Goal: Task Accomplishment & Management: Manage account settings

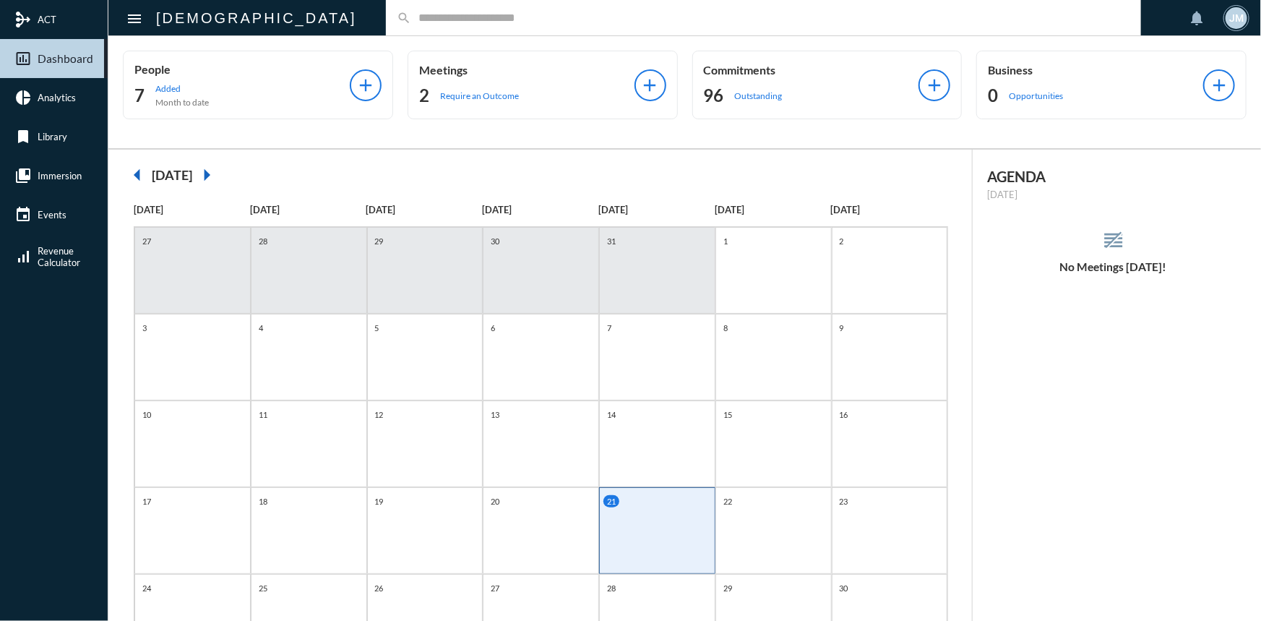
click at [411, 15] on input "text" at bounding box center [770, 18] width 719 height 12
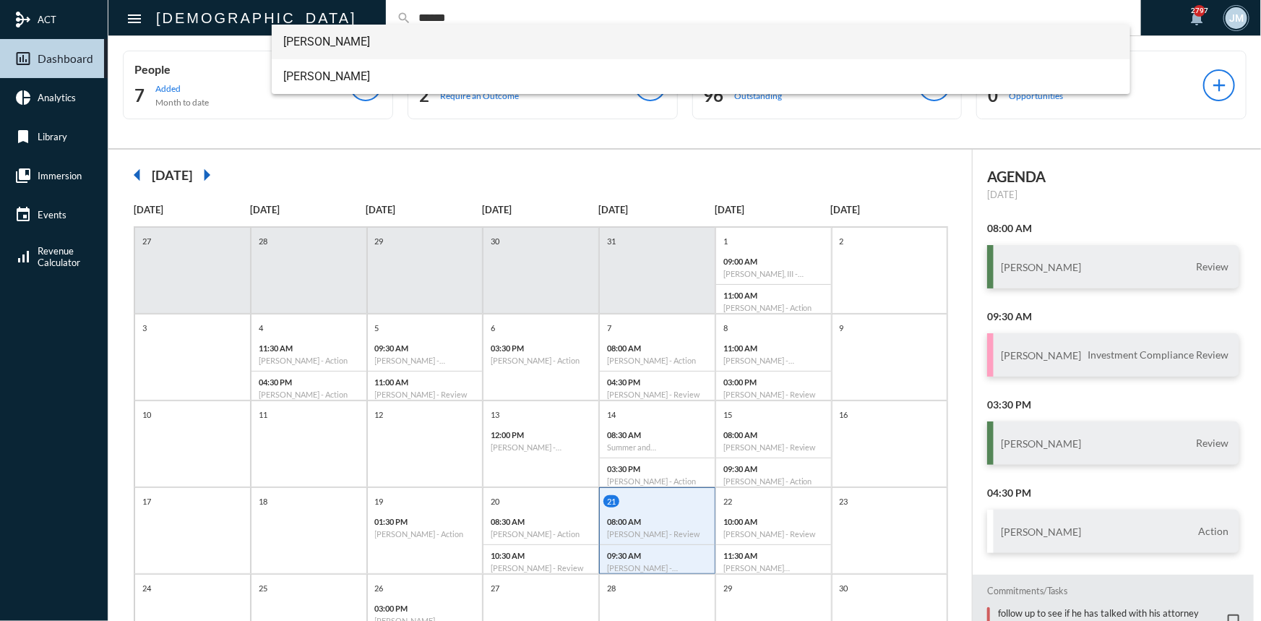
type input "******"
click at [337, 44] on span "Adam Landau" at bounding box center [700, 42] width 835 height 35
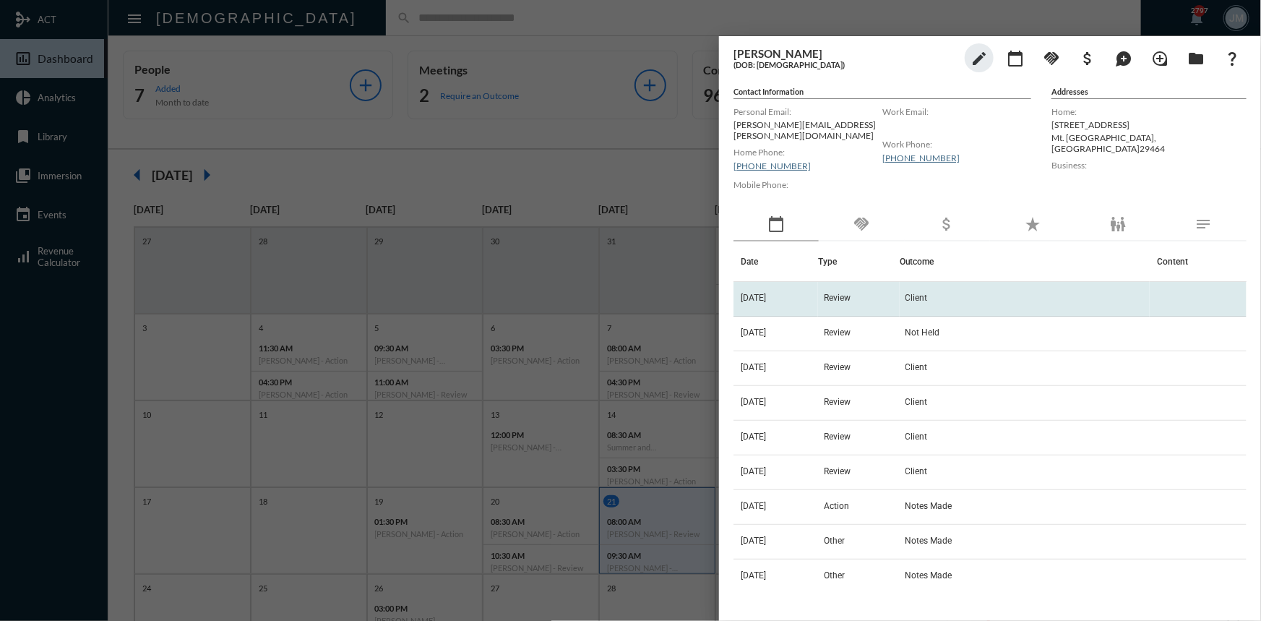
click at [855, 283] on td "Review" at bounding box center [859, 299] width 82 height 35
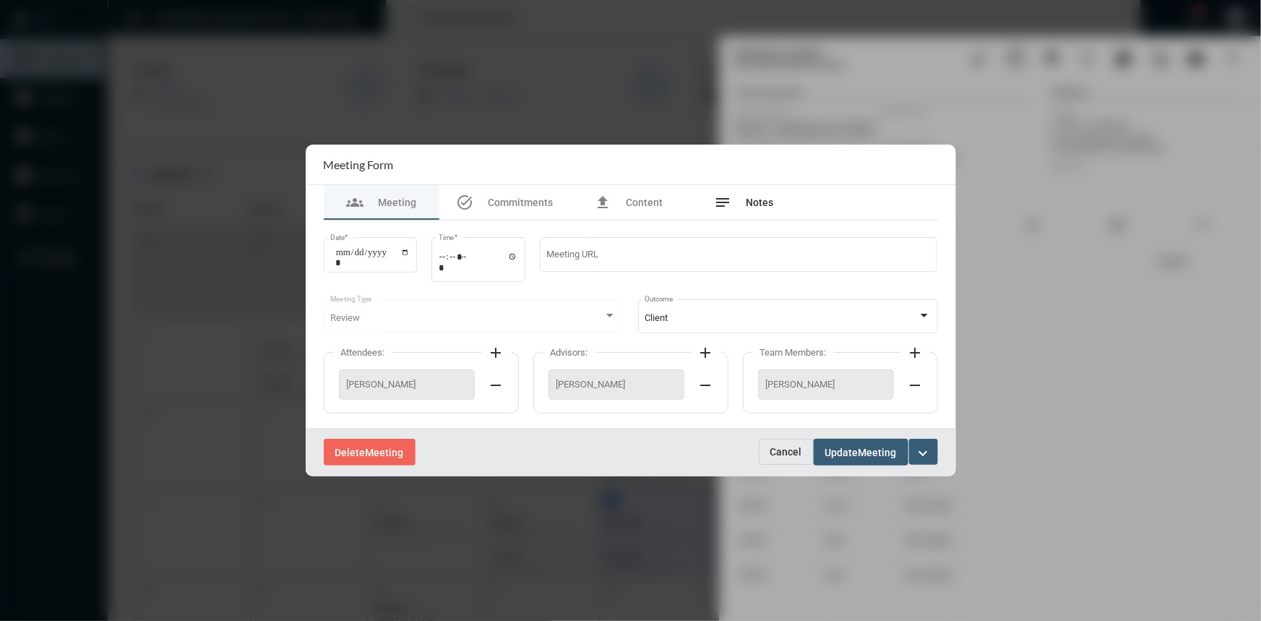
click at [749, 202] on span "Notes" at bounding box center [760, 203] width 27 height 12
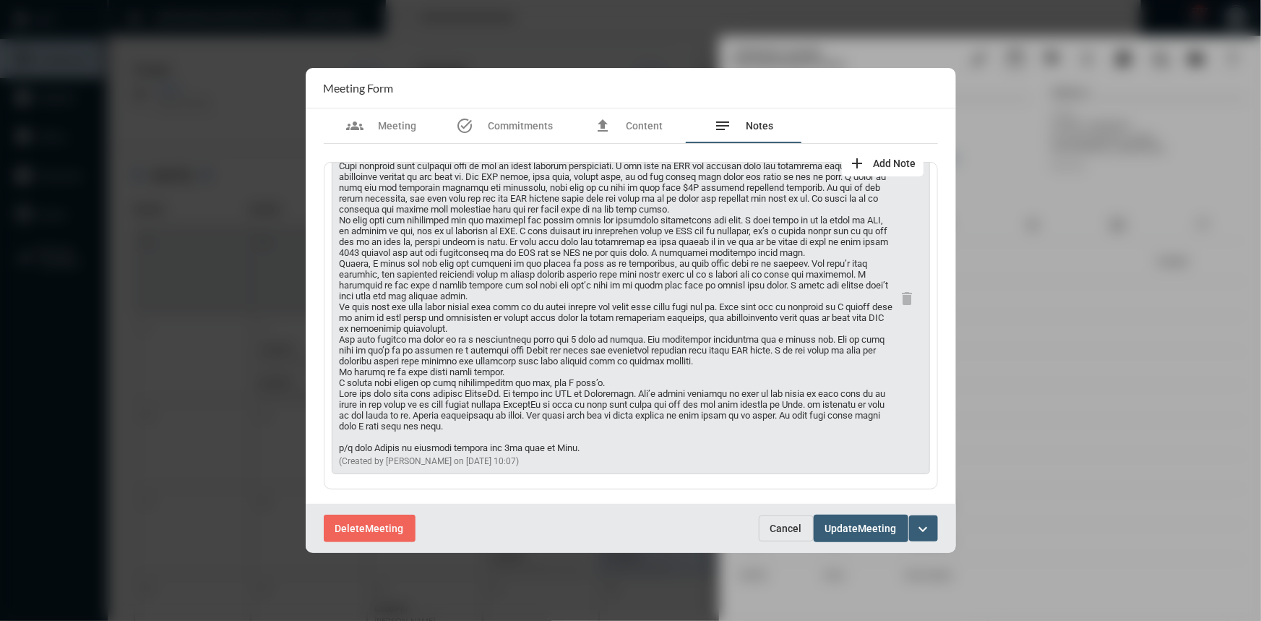
scroll to position [87, 0]
click at [800, 523] on span "Cancel" at bounding box center [786, 529] width 32 height 12
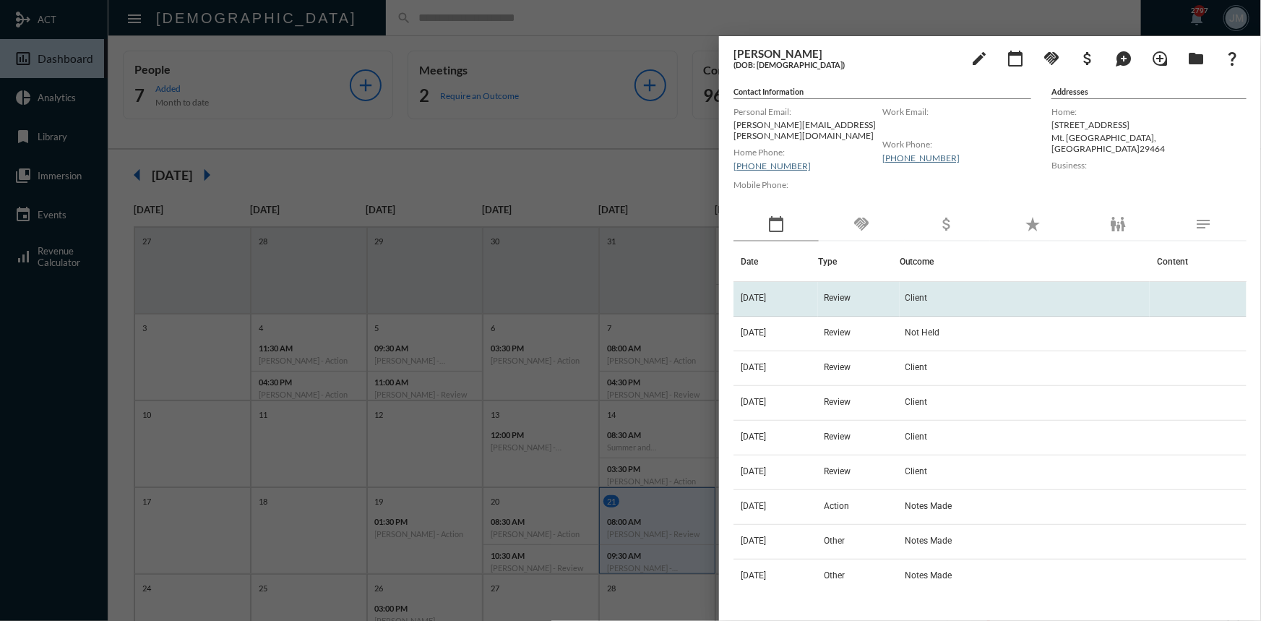
click at [766, 293] on span "5/30/25" at bounding box center [753, 298] width 25 height 10
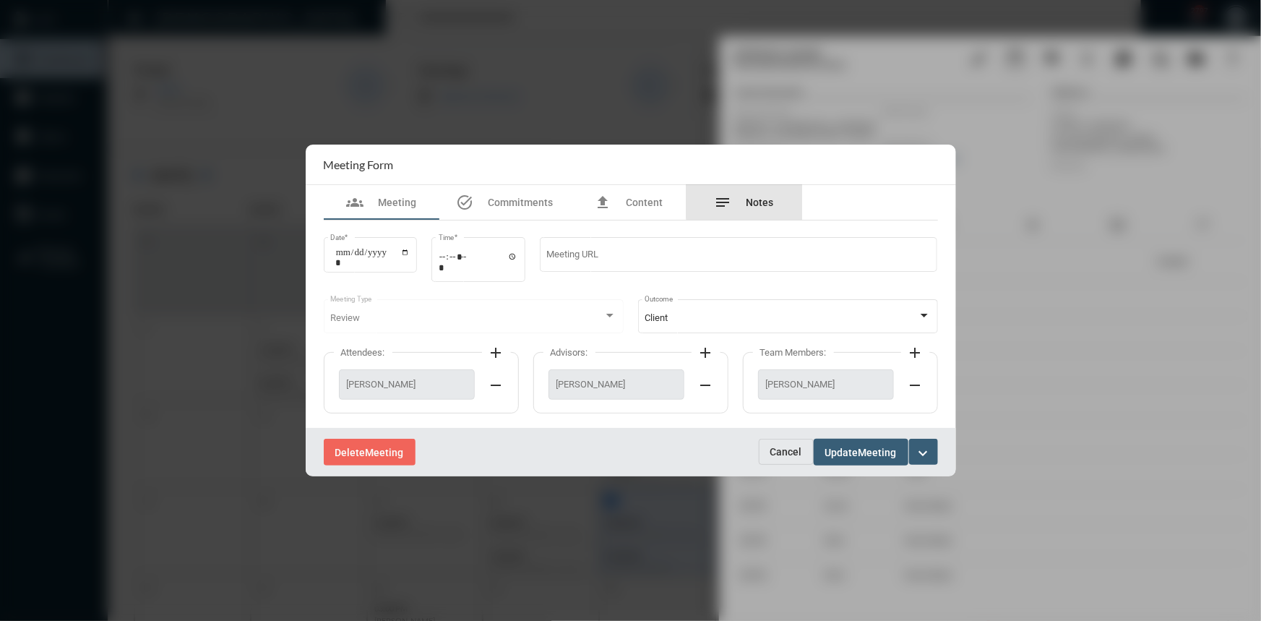
click at [760, 200] on span "Notes" at bounding box center [760, 203] width 27 height 12
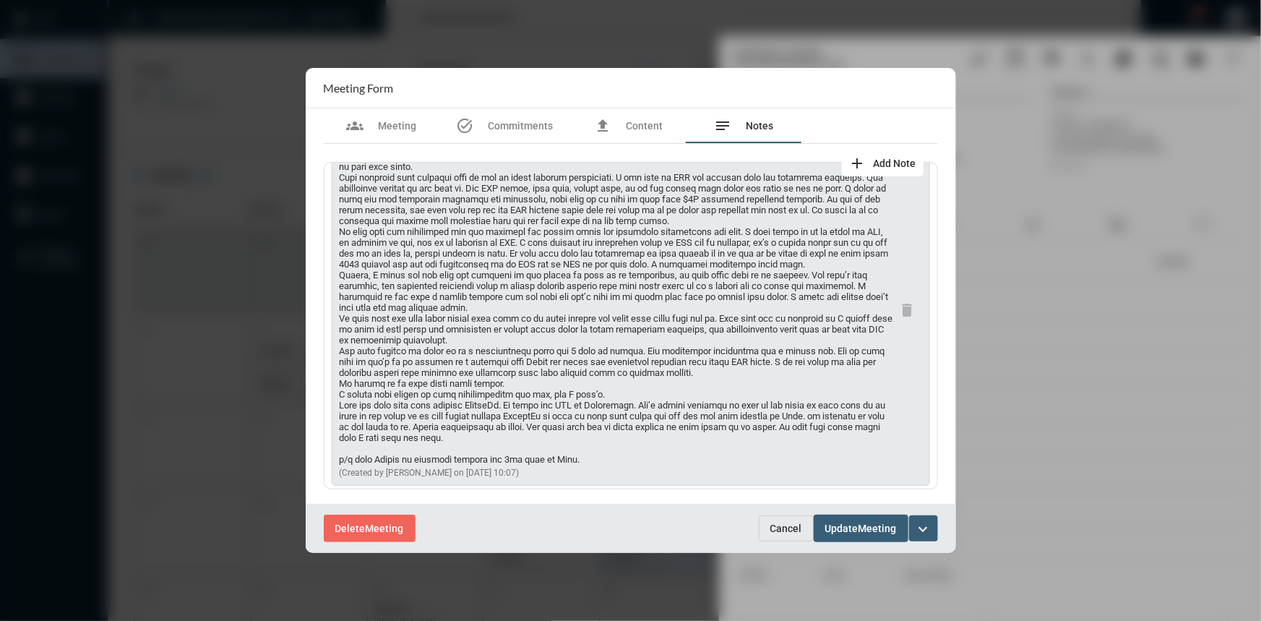
scroll to position [65, 0]
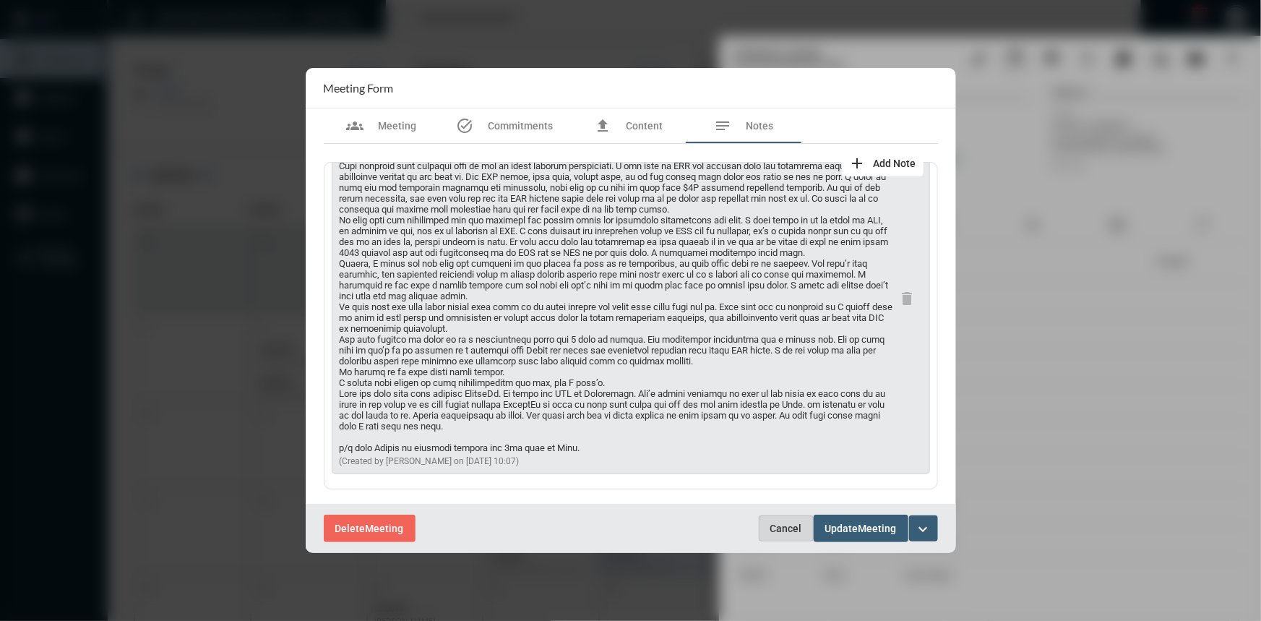
click at [792, 529] on span "Cancel" at bounding box center [786, 529] width 32 height 12
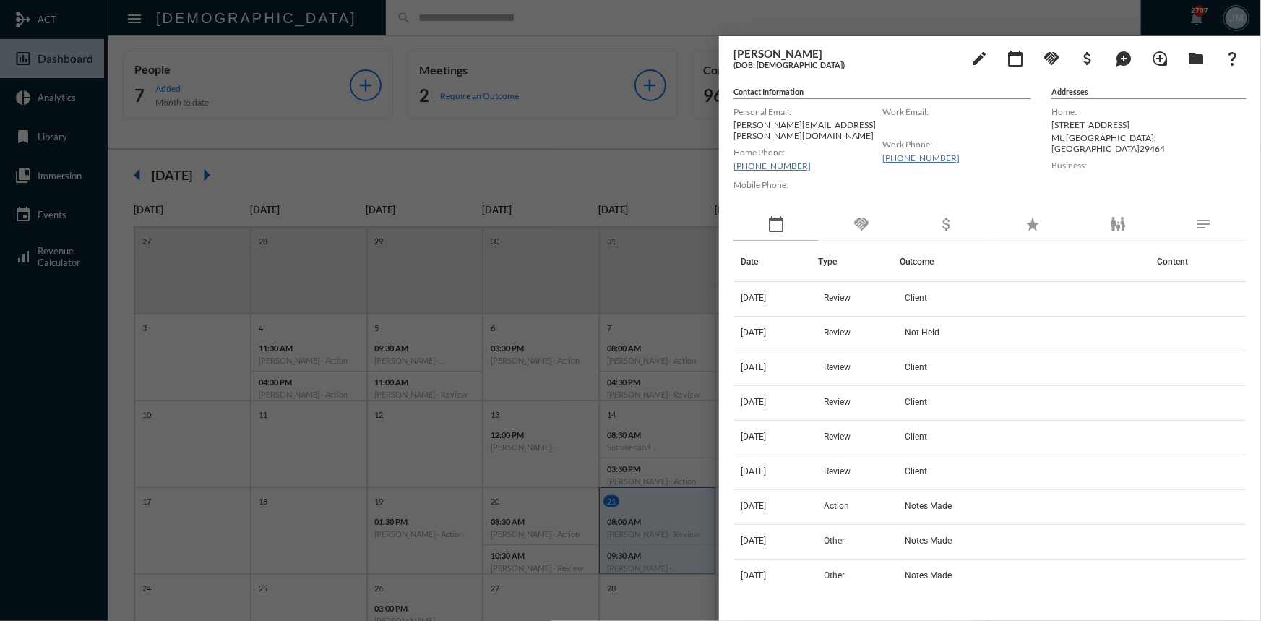
click at [653, 192] on div at bounding box center [630, 310] width 1261 height 621
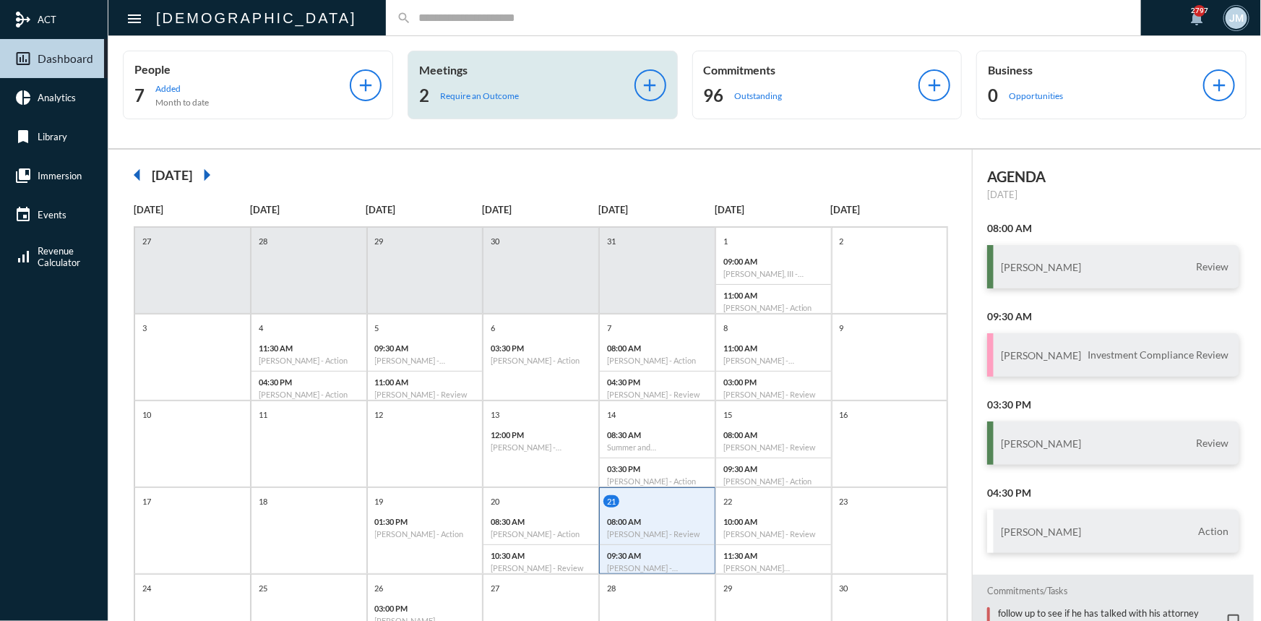
click at [449, 69] on p "Meetings" at bounding box center [526, 70] width 215 height 14
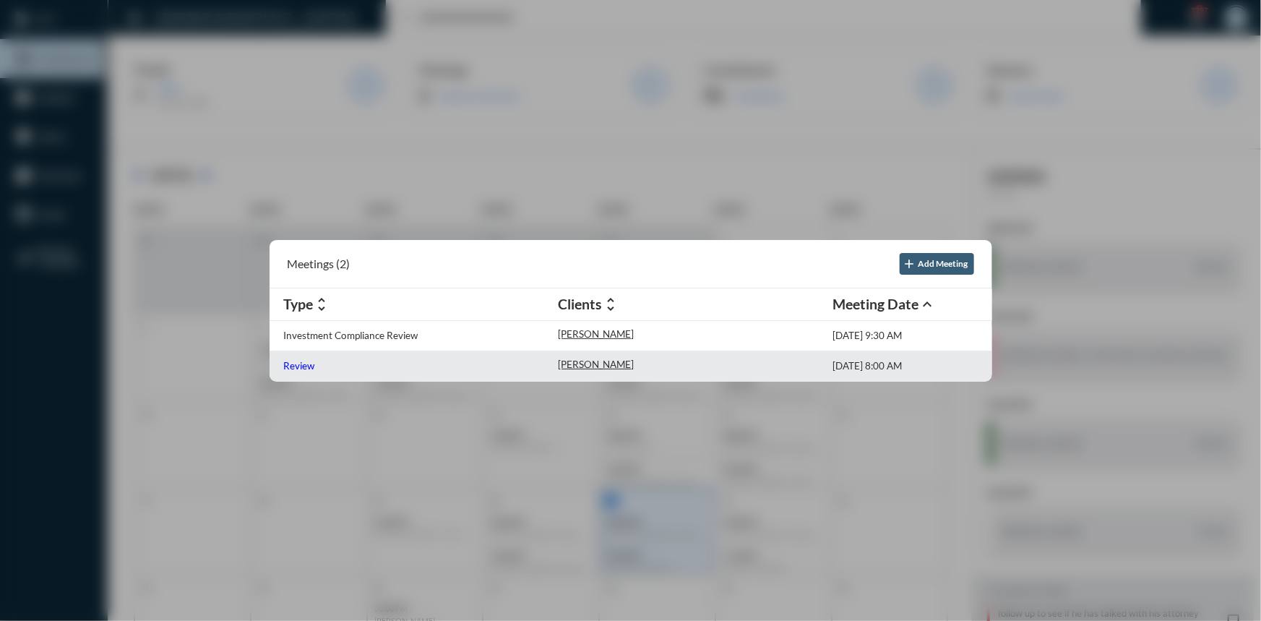
click at [298, 366] on p "Review" at bounding box center [299, 366] width 31 height 12
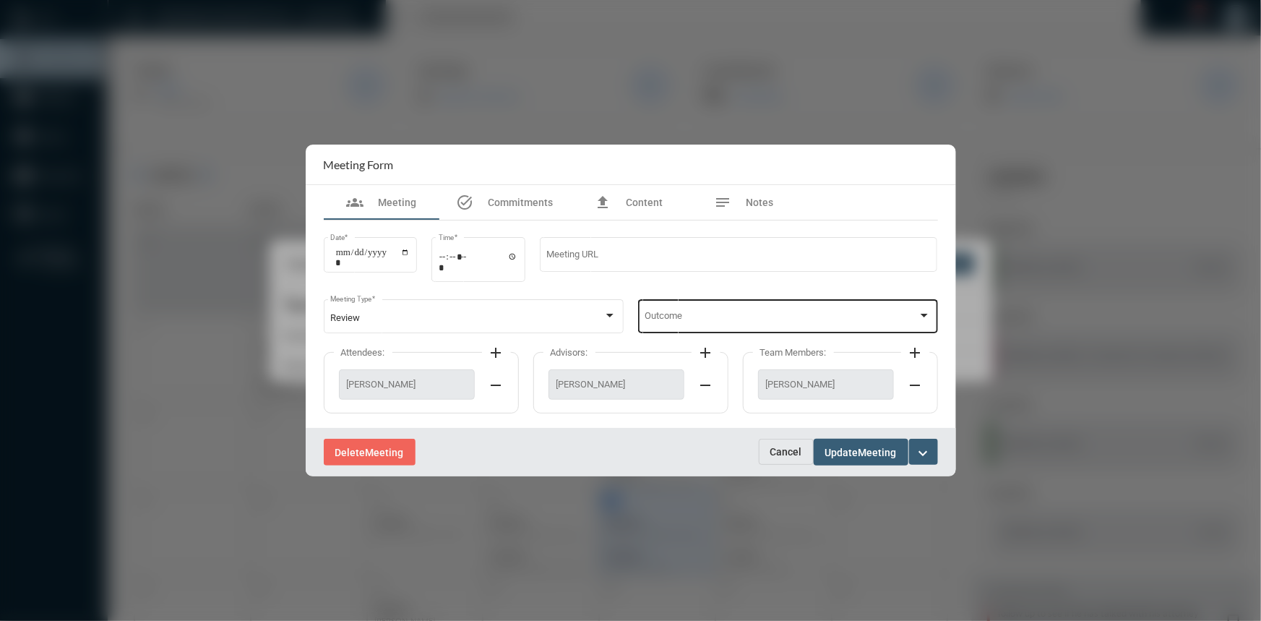
click at [916, 309] on div "Outcome" at bounding box center [788, 314] width 286 height 37
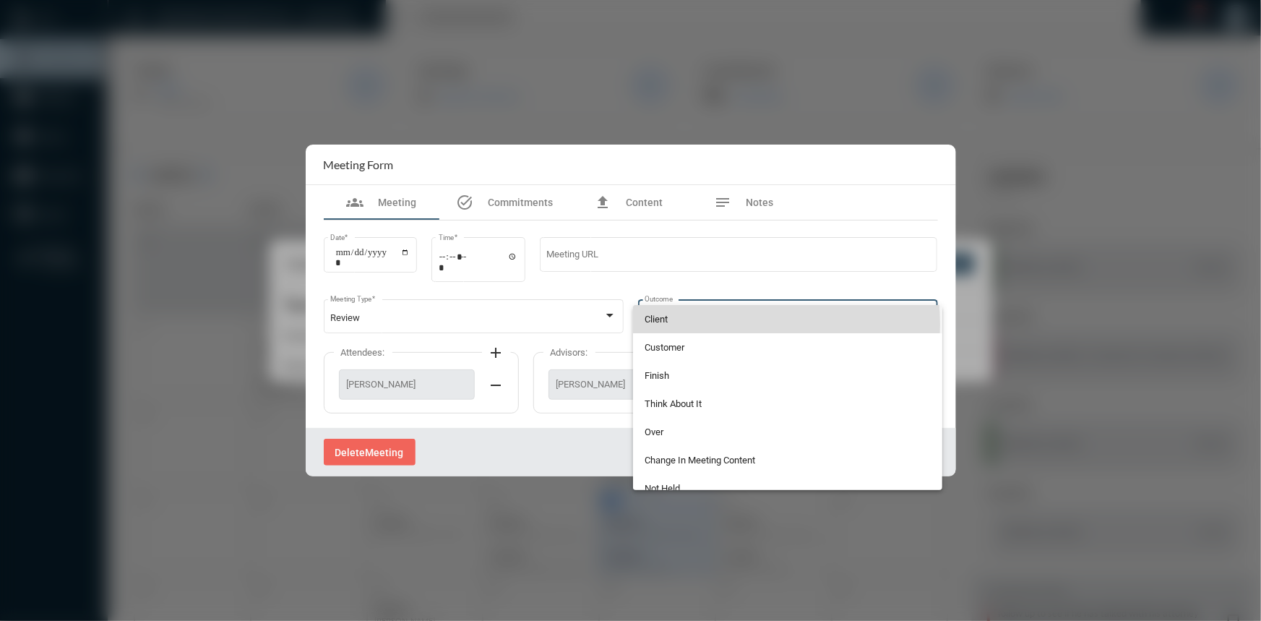
click at [715, 324] on span "Client" at bounding box center [788, 319] width 286 height 28
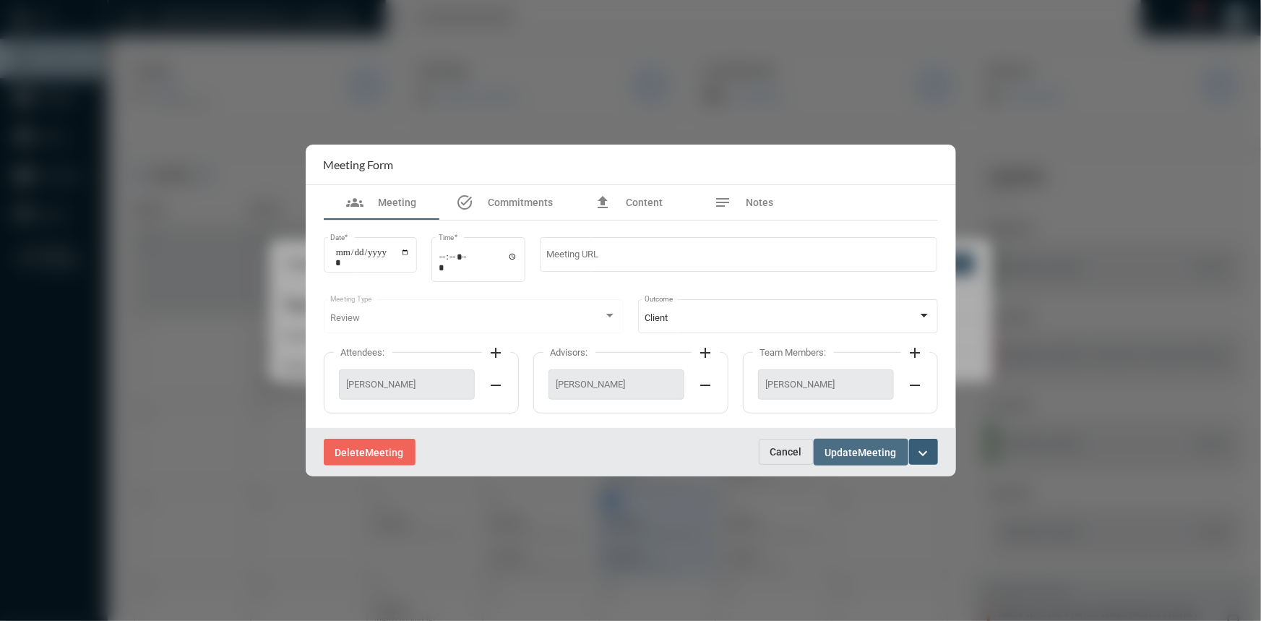
click at [845, 452] on span "Update" at bounding box center [841, 453] width 33 height 12
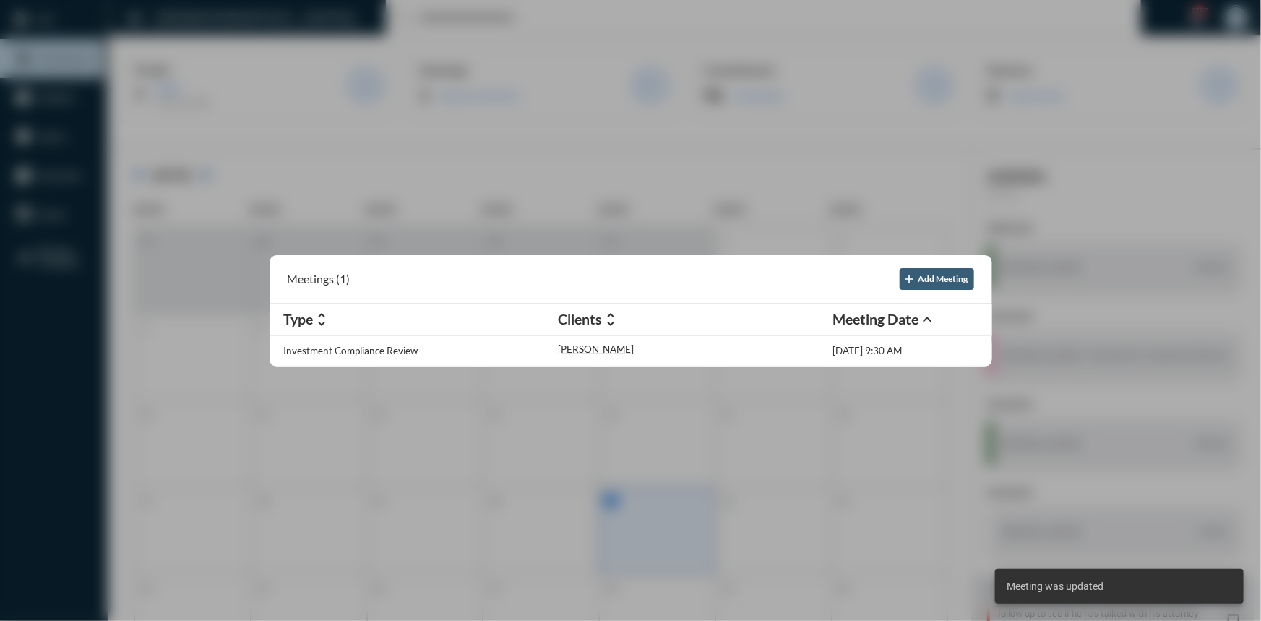
click at [1015, 234] on div at bounding box center [630, 310] width 1261 height 621
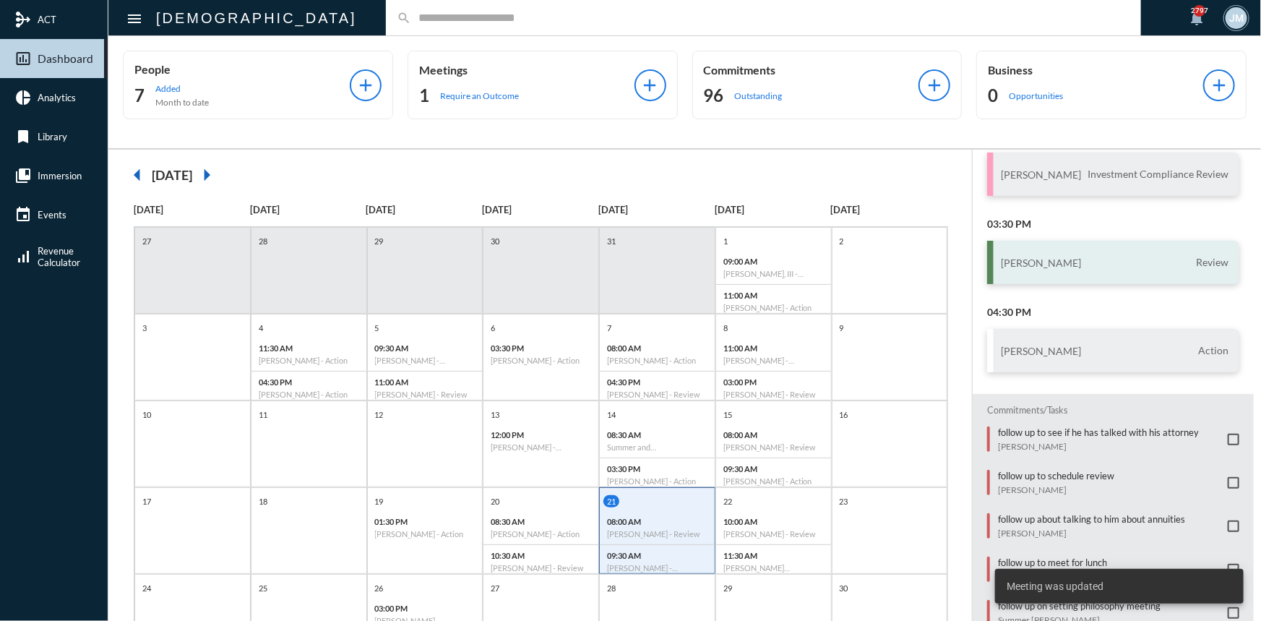
scroll to position [161, 0]
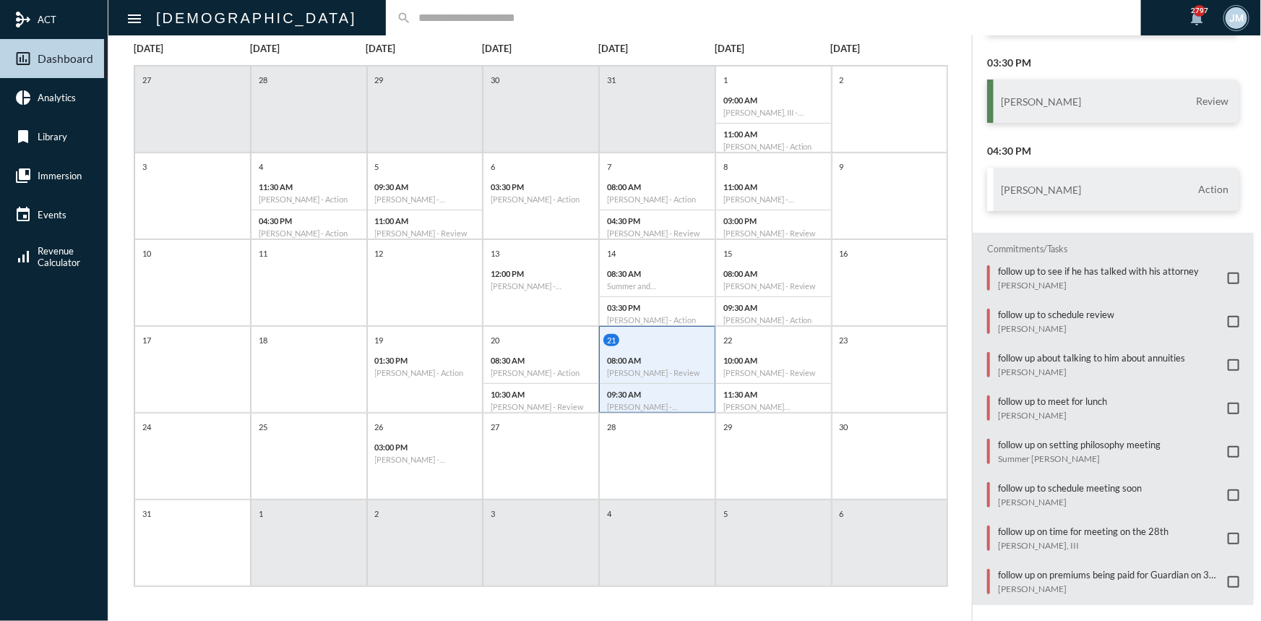
click at [1228, 489] on span at bounding box center [1234, 495] width 12 height 12
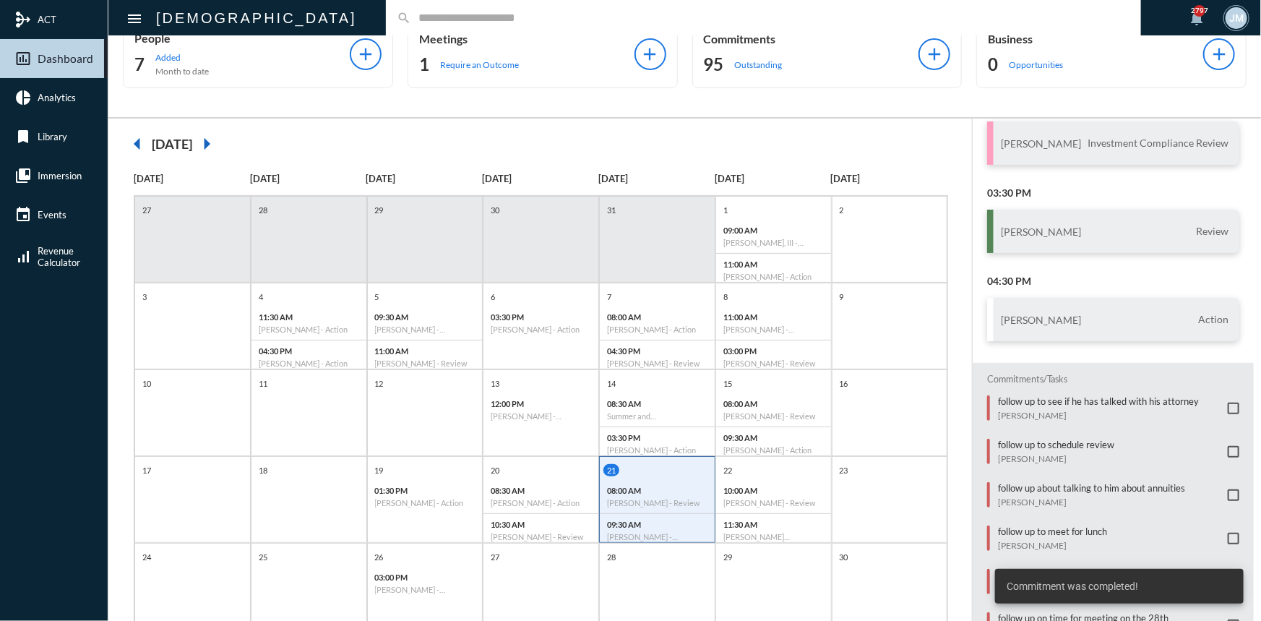
scroll to position [30, 0]
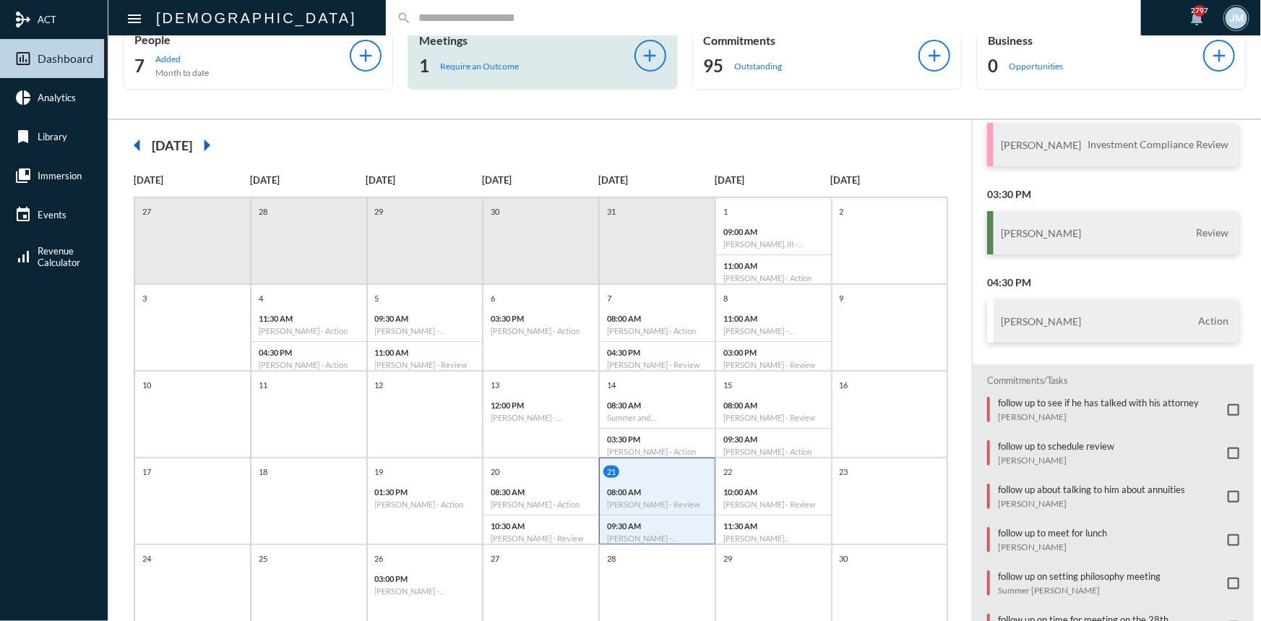
click at [450, 52] on div "Meetings 1 Require an Outcome" at bounding box center [526, 55] width 215 height 44
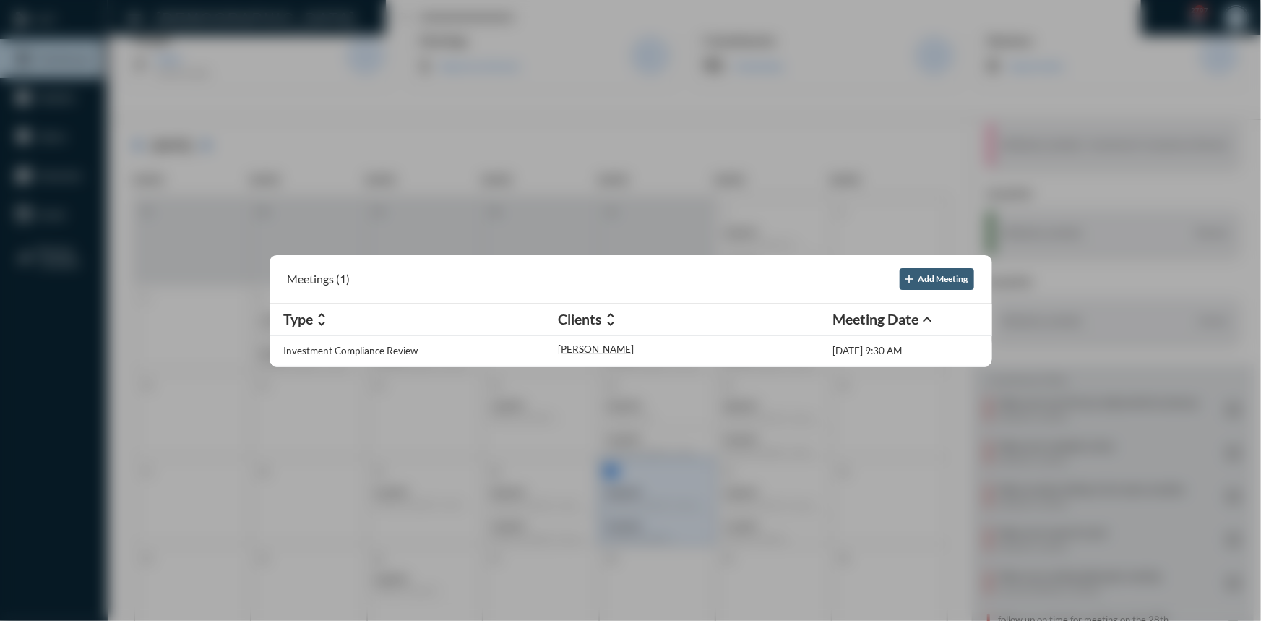
click at [622, 103] on div at bounding box center [630, 310] width 1261 height 621
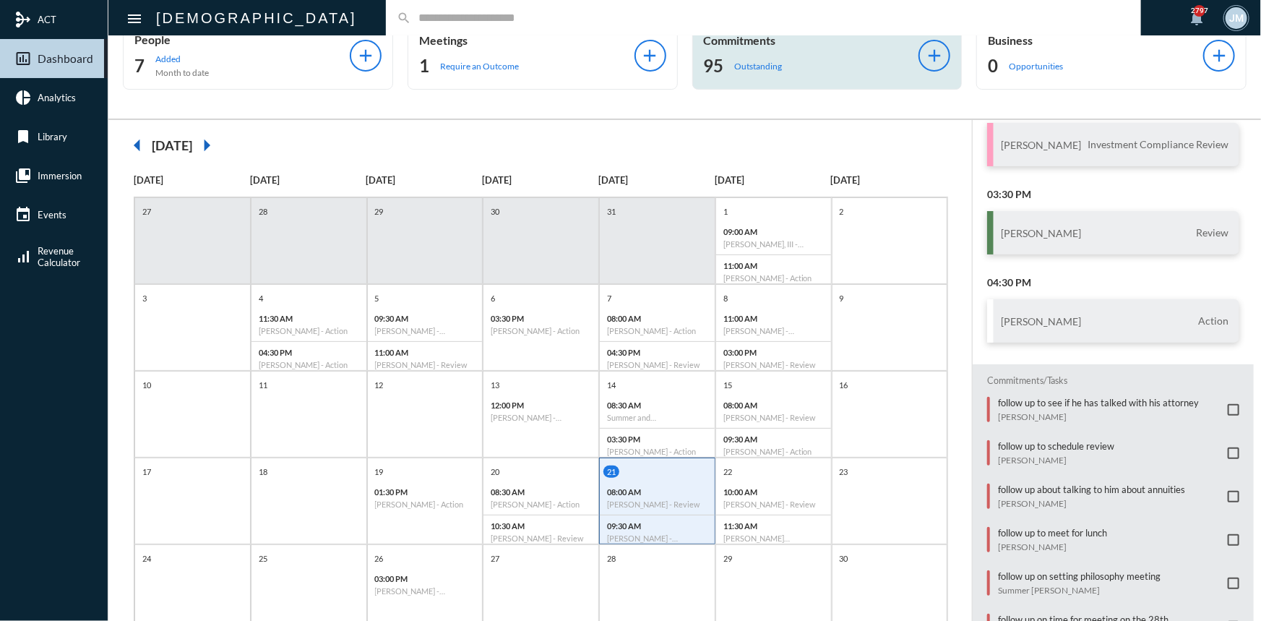
click at [733, 43] on p "Commitments" at bounding box center [811, 40] width 215 height 14
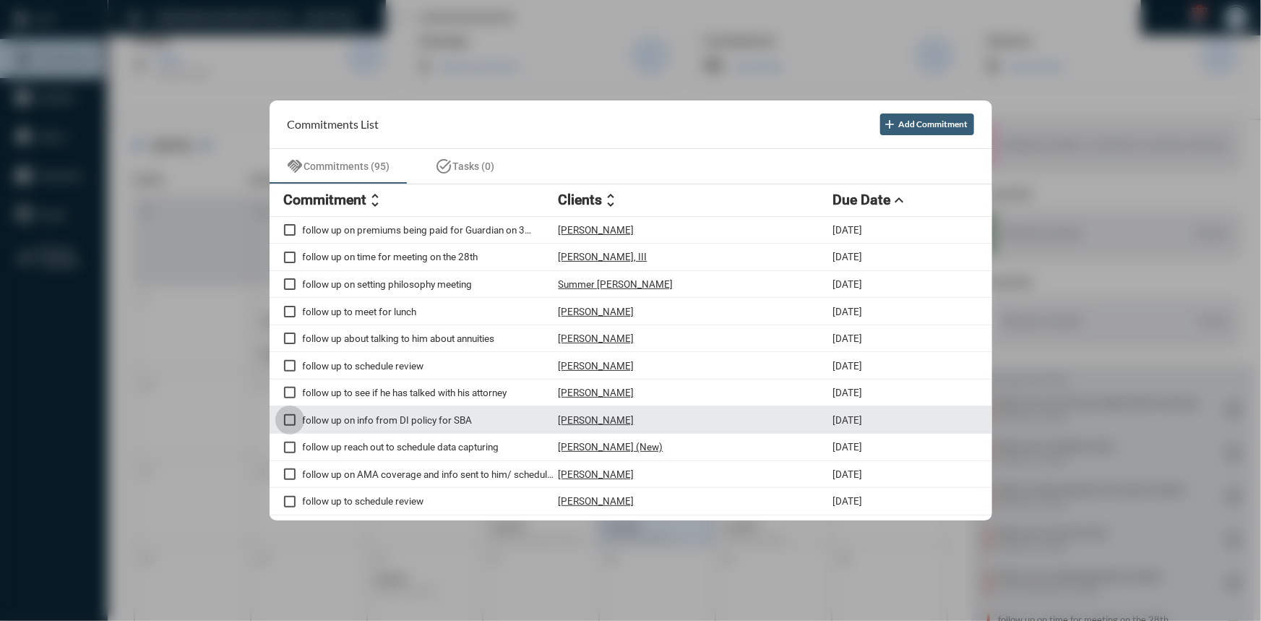
click at [288, 422] on span at bounding box center [290, 420] width 12 height 12
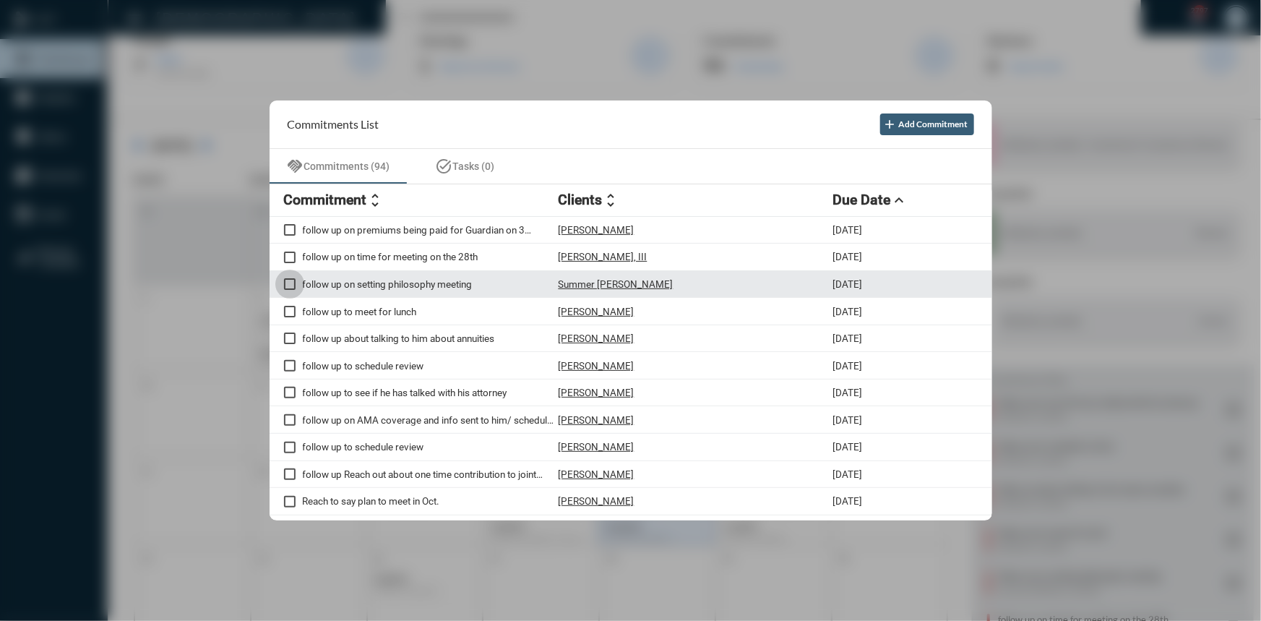
click at [287, 282] on span at bounding box center [290, 284] width 12 height 12
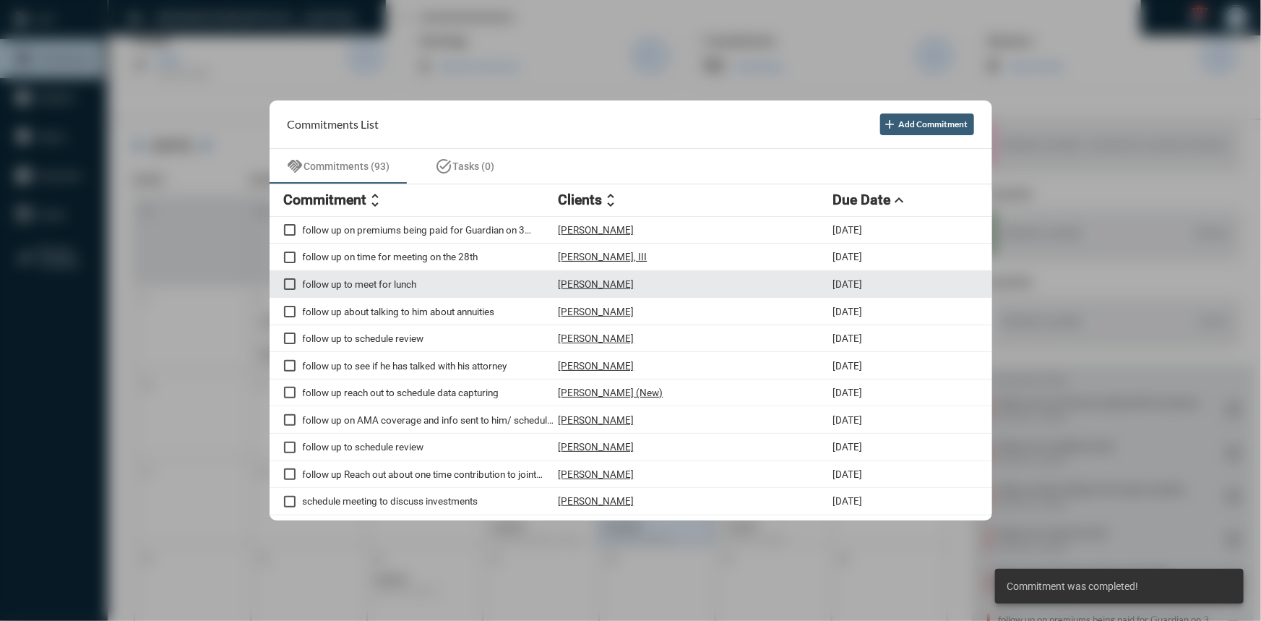
scroll to position [65, 0]
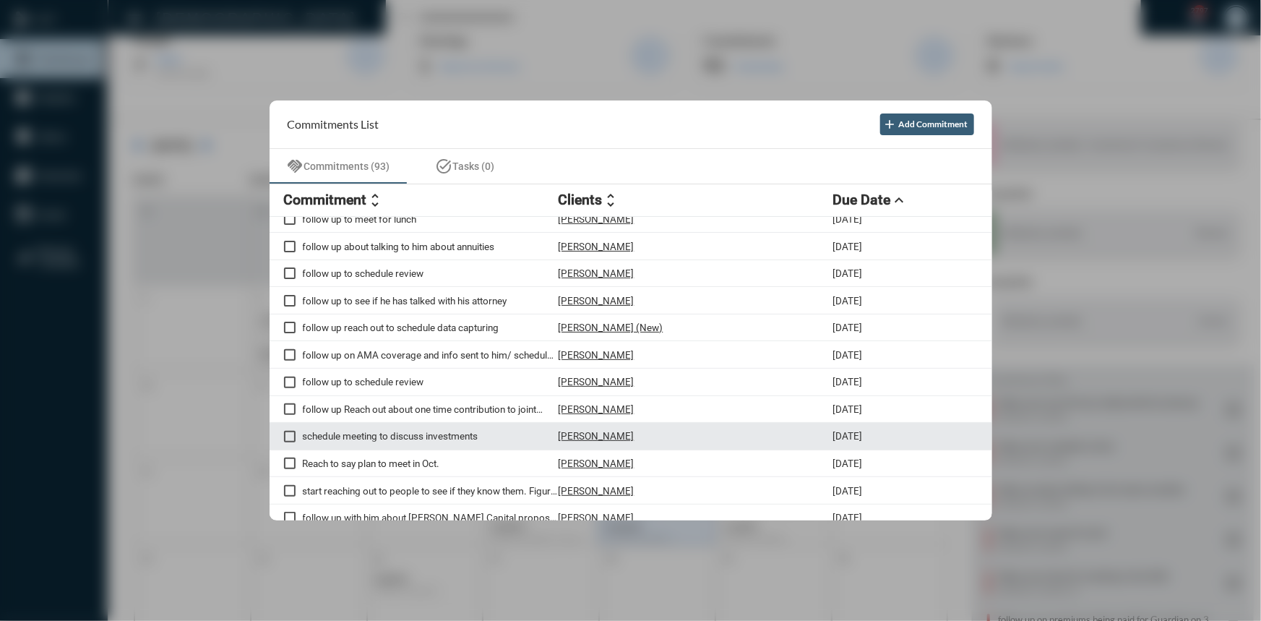
click at [286, 442] on span at bounding box center [290, 437] width 12 height 12
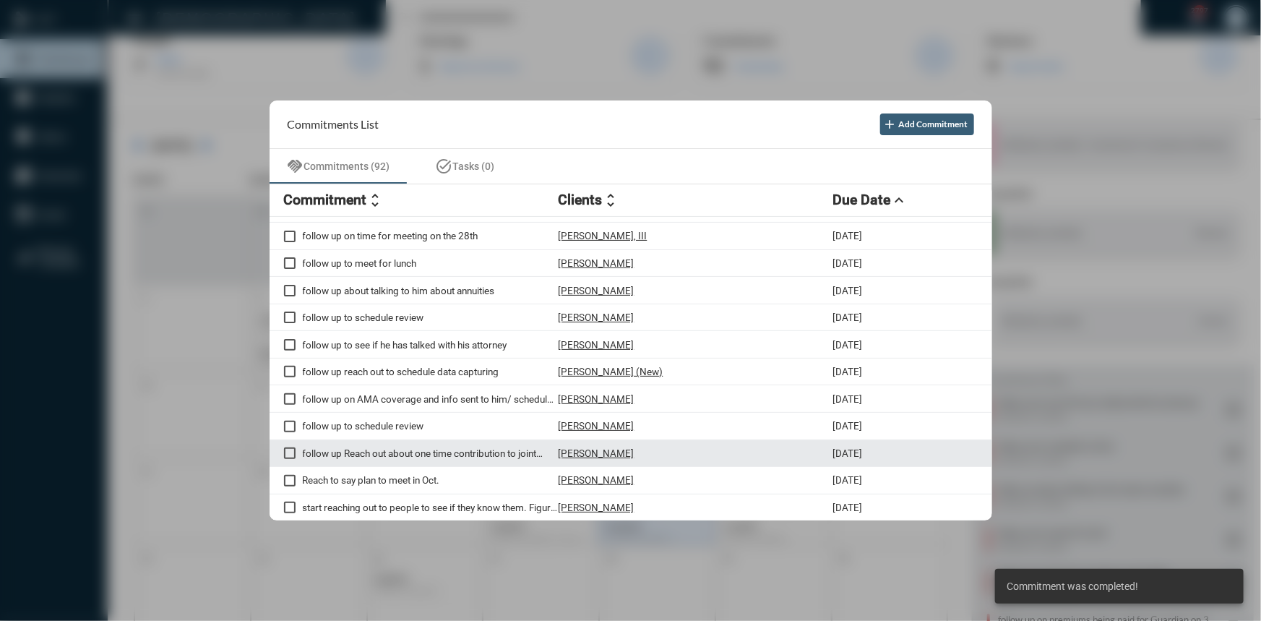
scroll to position [0, 0]
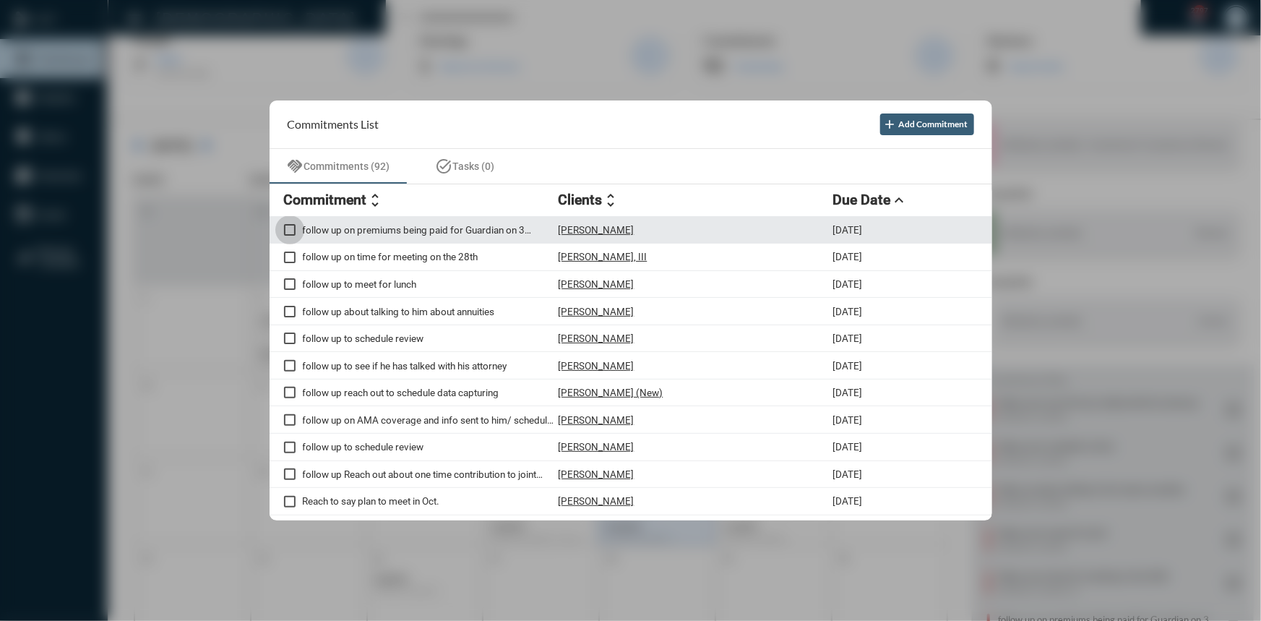
click at [288, 232] on span at bounding box center [290, 230] width 12 height 12
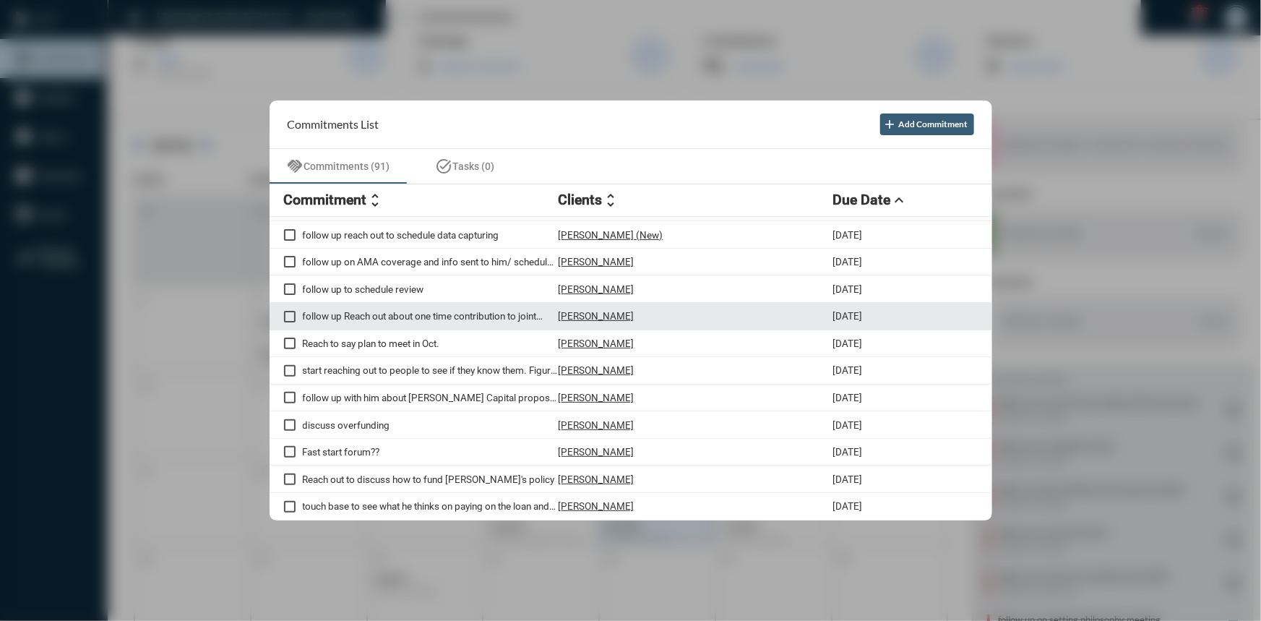
scroll to position [197, 0]
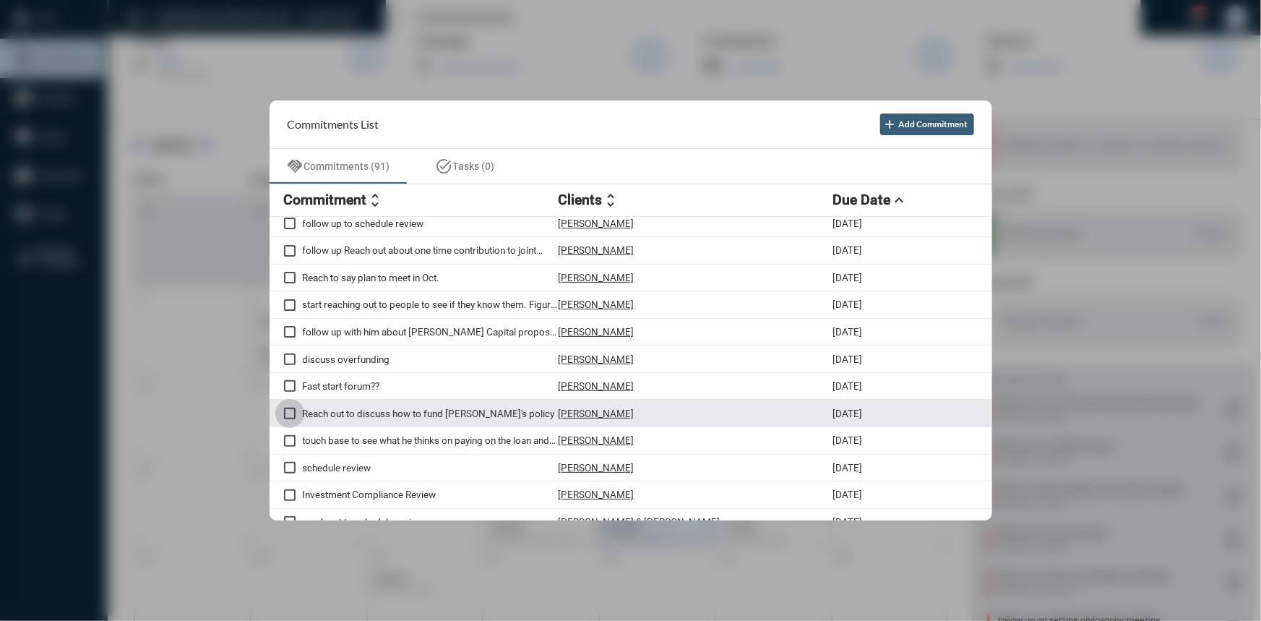
click at [293, 419] on span at bounding box center [290, 414] width 12 height 12
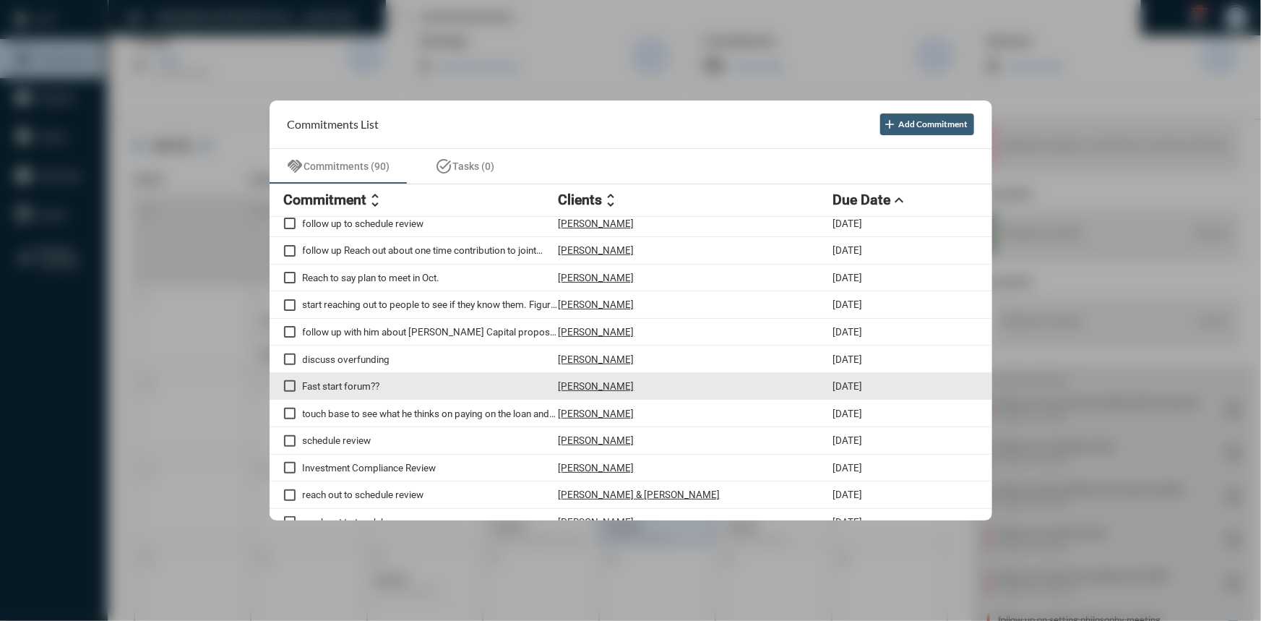
click at [320, 387] on p "Fast start forum??" at bounding box center [431, 386] width 256 height 12
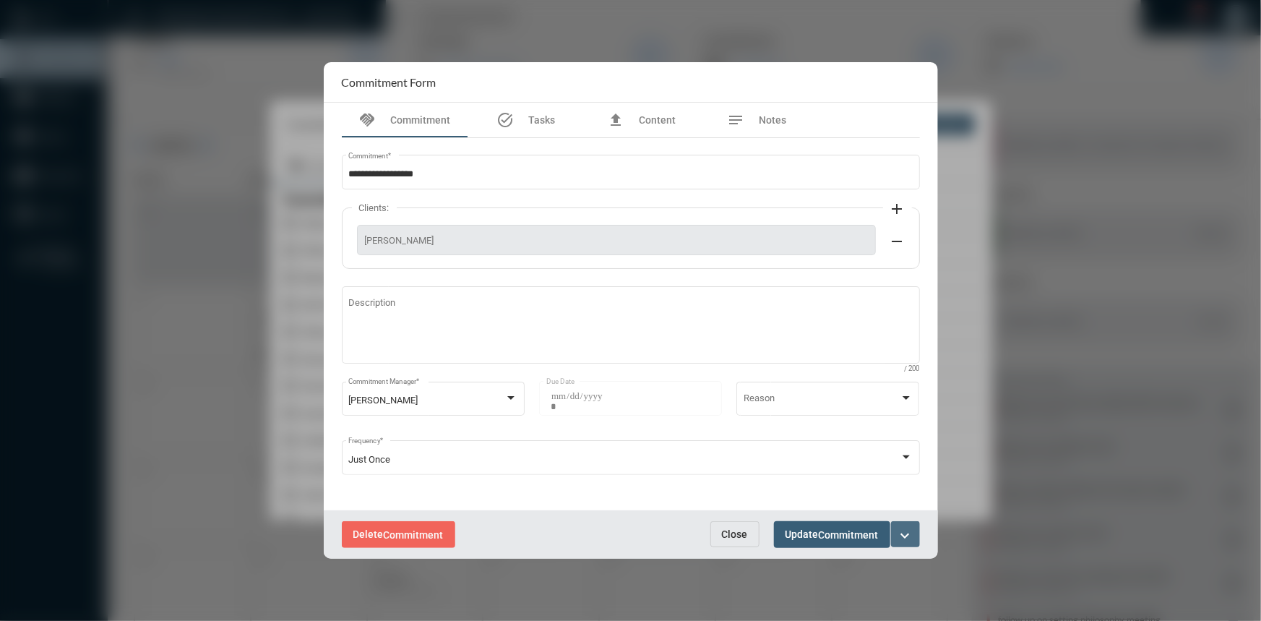
click at [909, 530] on mat-icon "expand_more" at bounding box center [905, 535] width 17 height 17
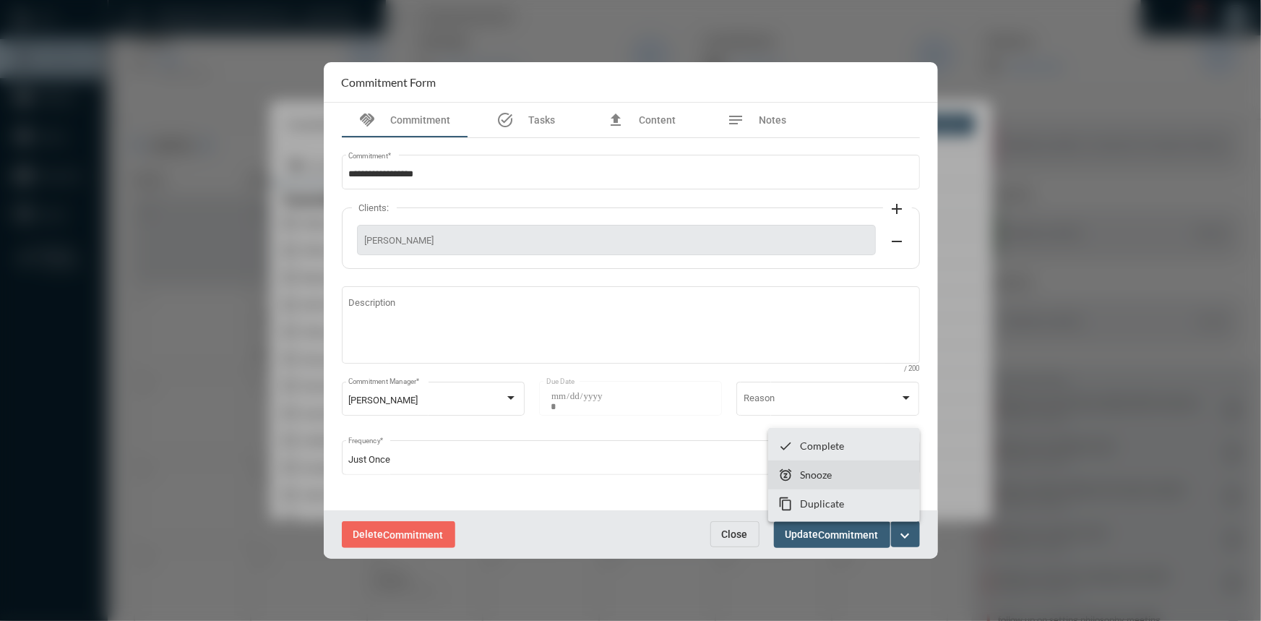
click at [838, 478] on section "snooze Snooze" at bounding box center [844, 474] width 152 height 29
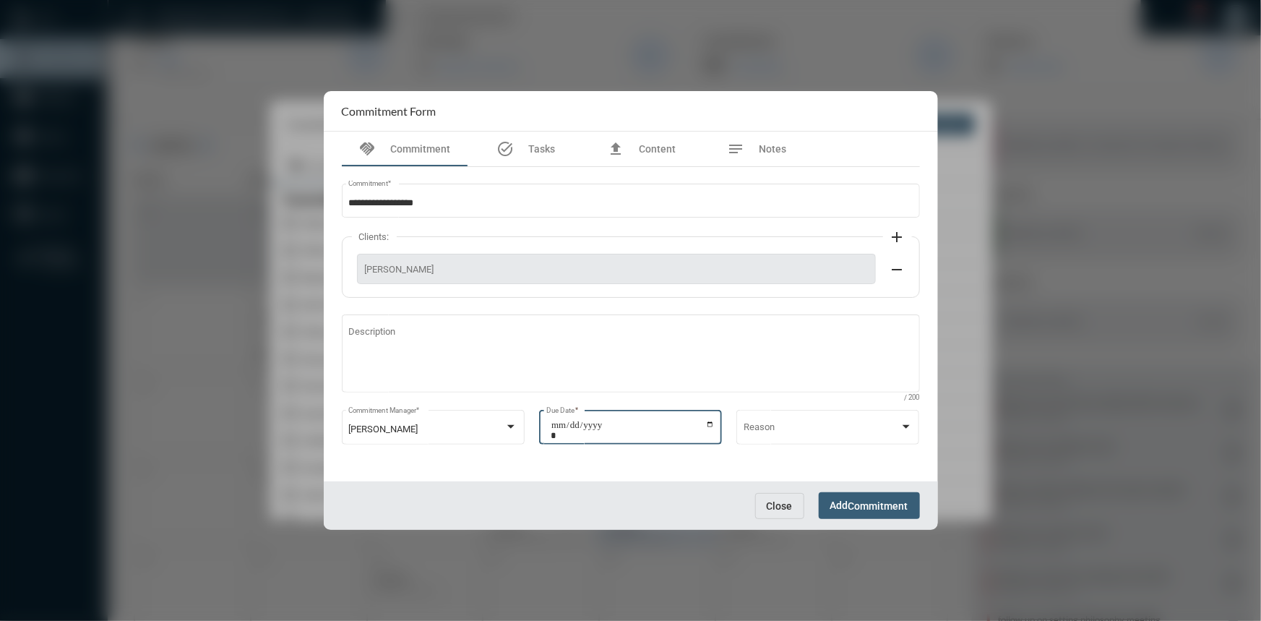
click at [710, 420] on input "**********" at bounding box center [633, 430] width 164 height 20
type input "**********"
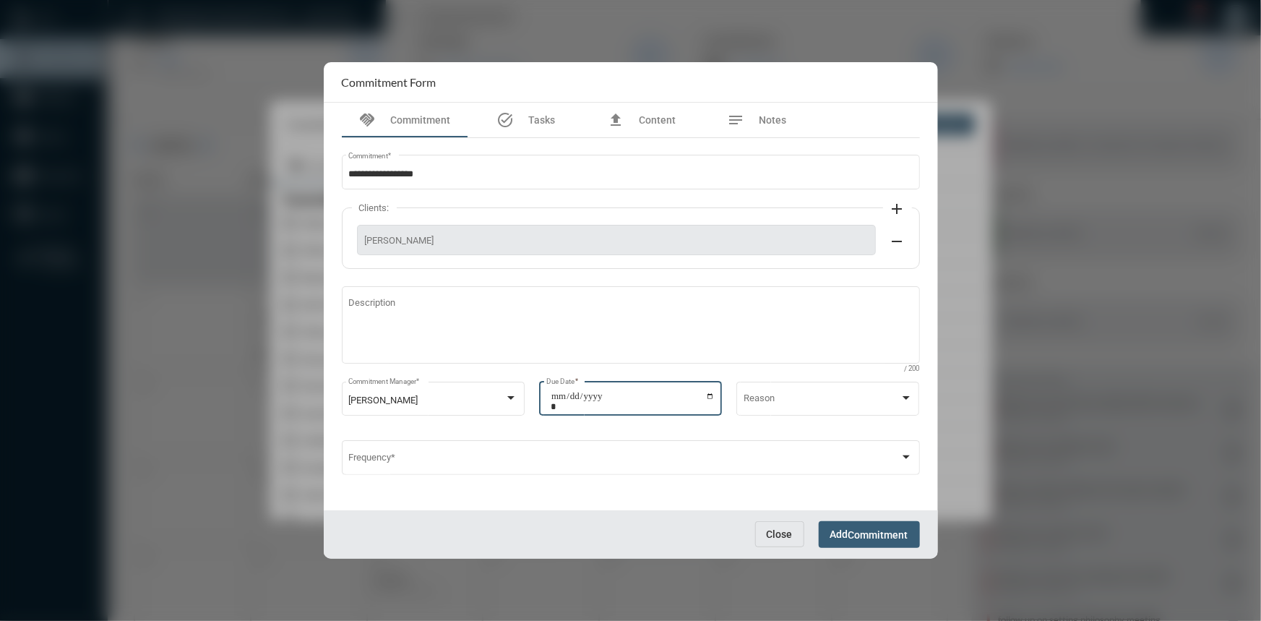
click at [835, 528] on span "Add Commitment" at bounding box center [869, 534] width 78 height 12
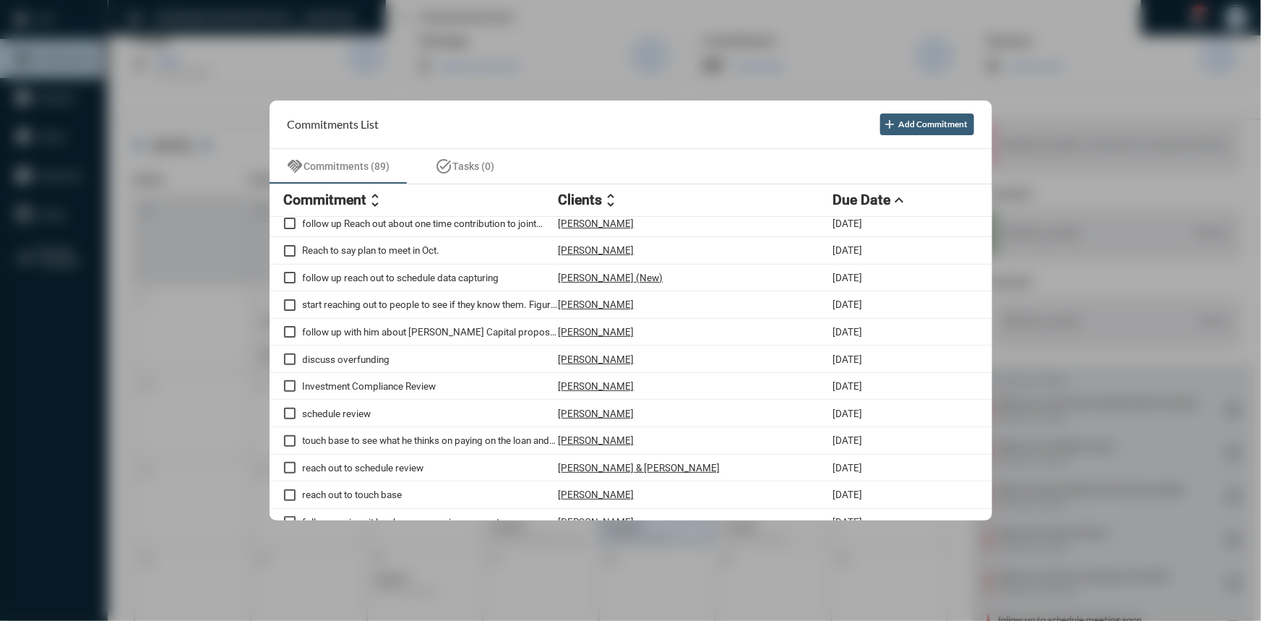
click at [1155, 309] on div at bounding box center [630, 310] width 1261 height 621
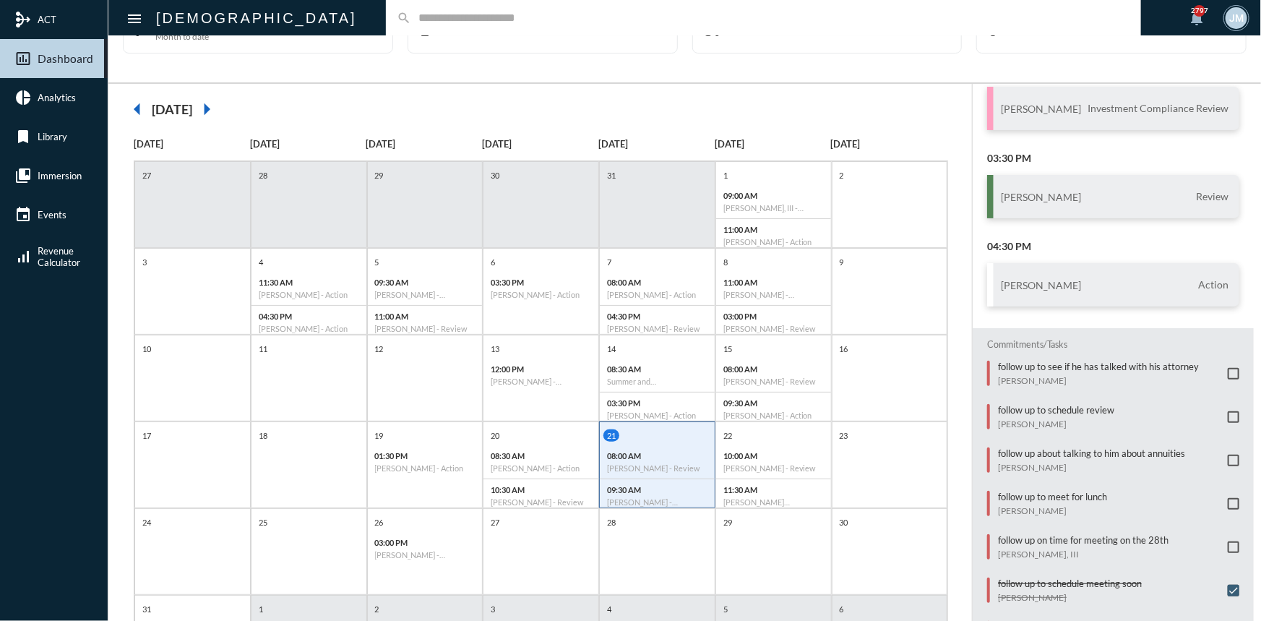
scroll to position [161, 0]
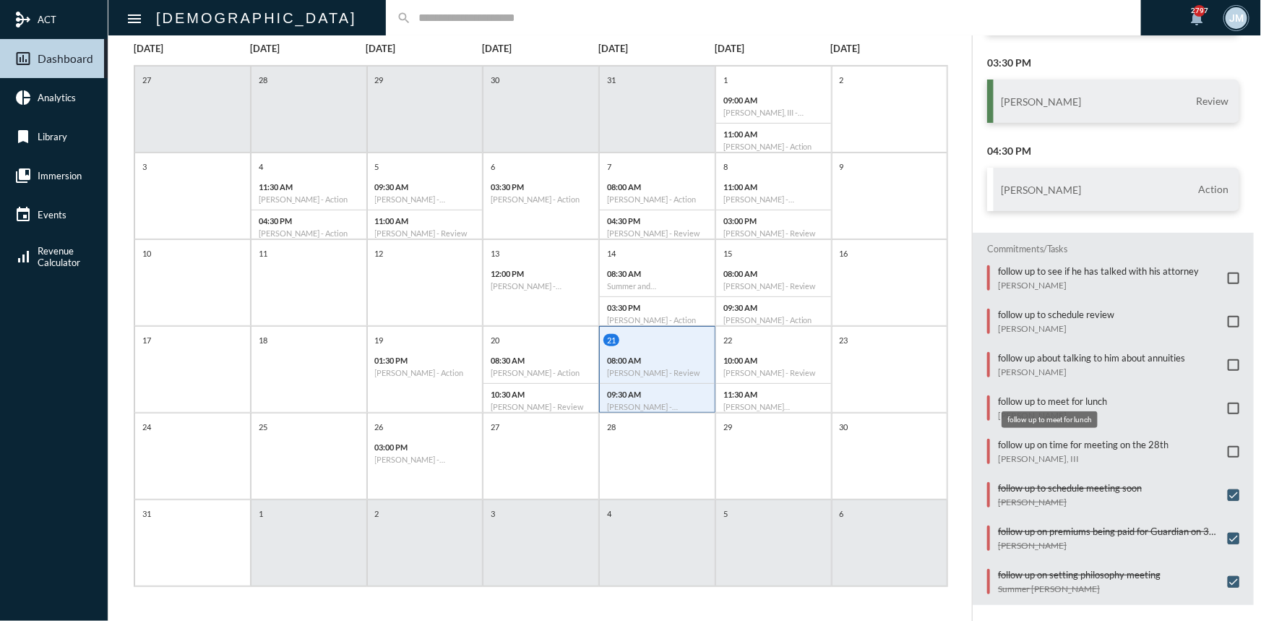
click at [1084, 397] on p "follow up to meet for lunch" at bounding box center [1052, 401] width 109 height 12
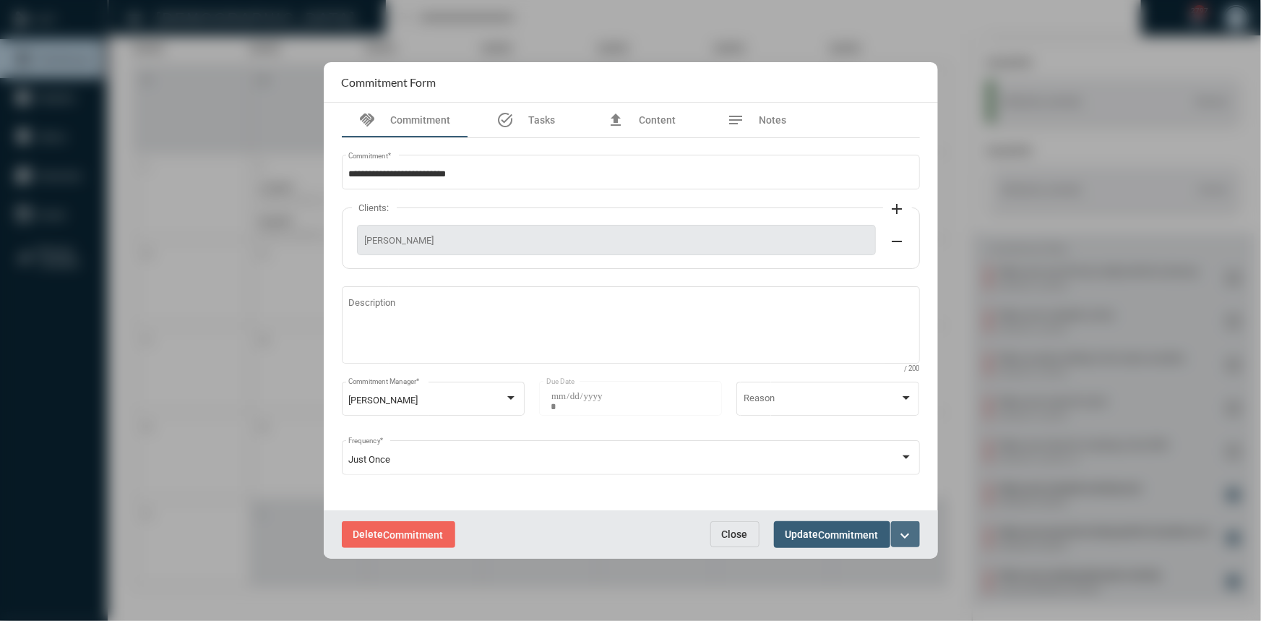
click at [913, 528] on mat-icon "expand_more" at bounding box center [905, 535] width 17 height 17
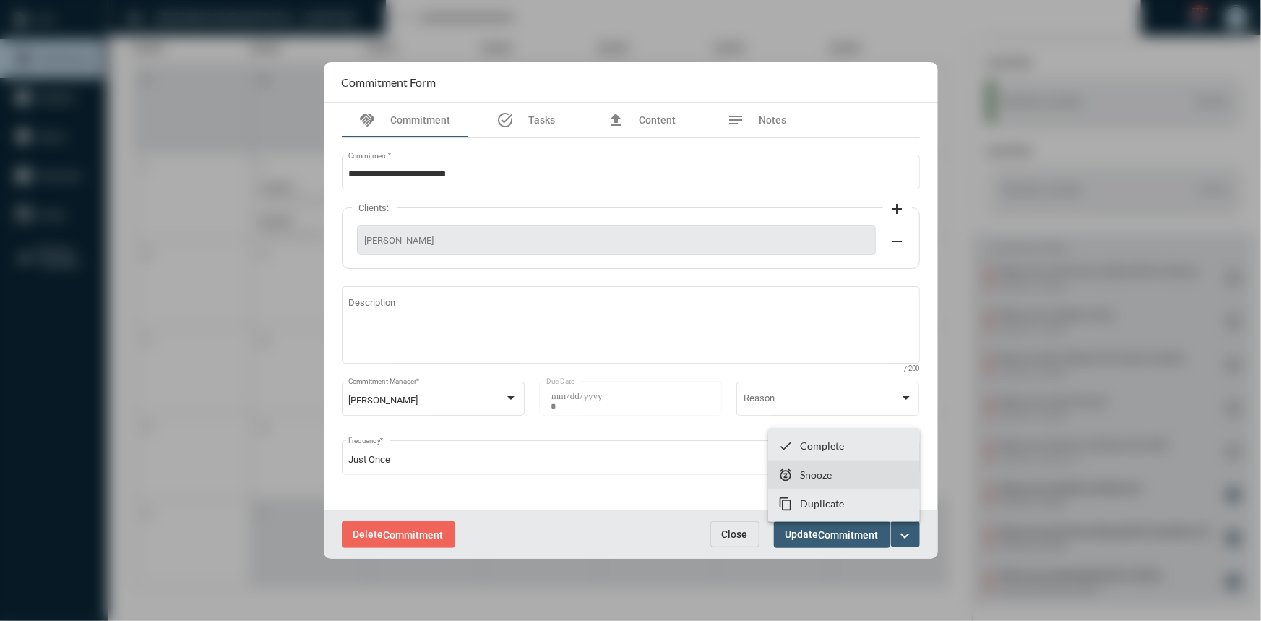
click at [823, 479] on p "Snooze" at bounding box center [816, 474] width 32 height 12
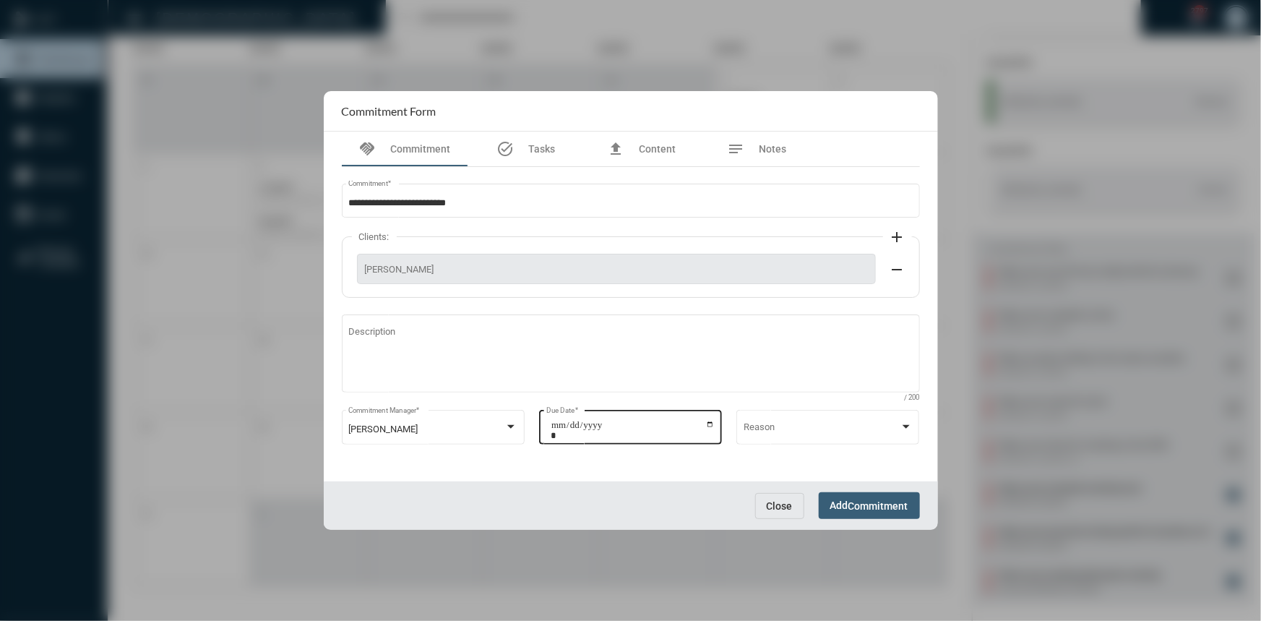
click at [711, 424] on input "**********" at bounding box center [633, 430] width 164 height 20
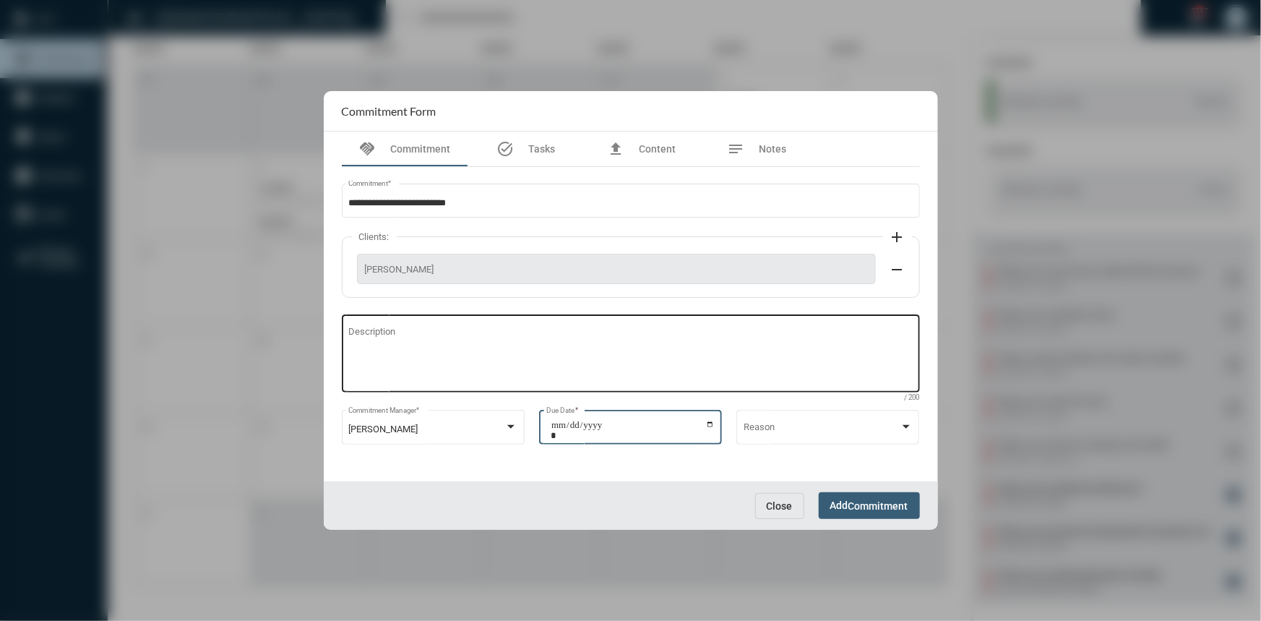
type input "**********"
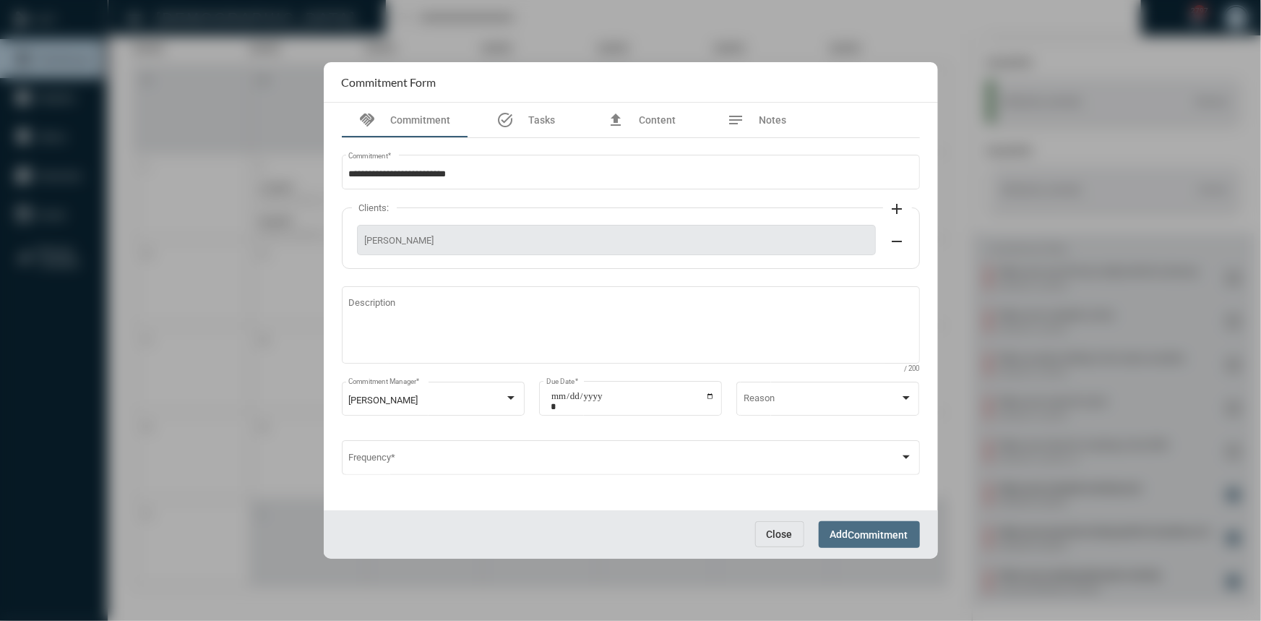
click at [859, 529] on span "Commitment" at bounding box center [878, 535] width 60 height 12
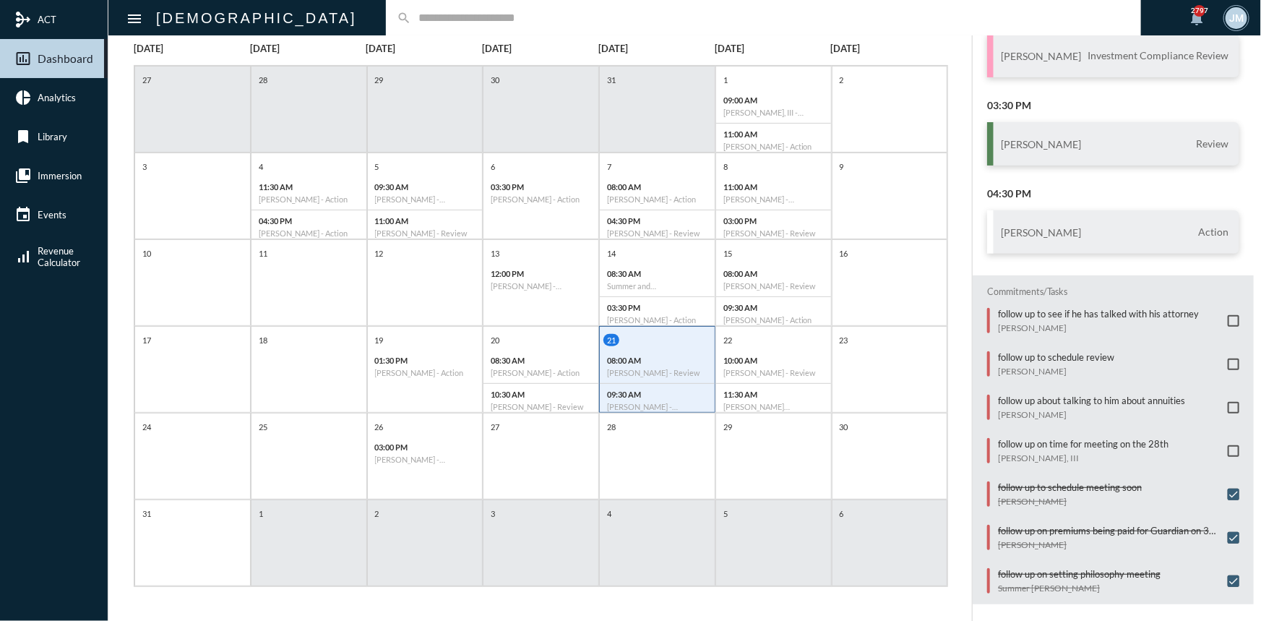
scroll to position [0, 0]
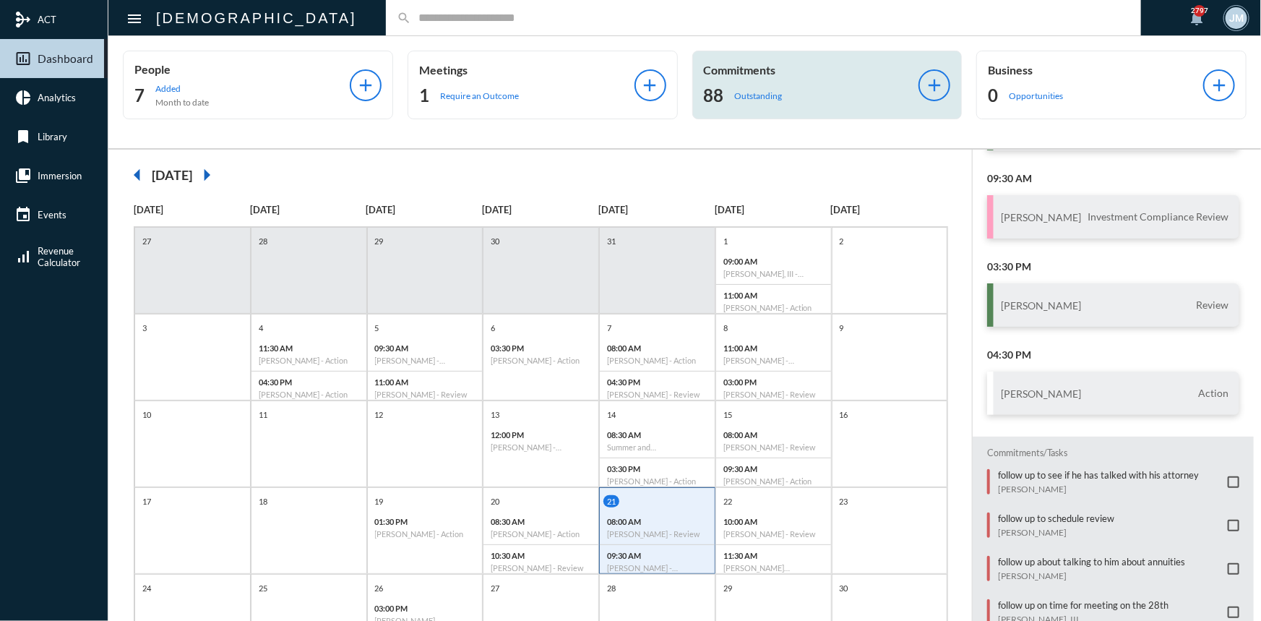
click at [740, 59] on div "Commitments 88 Outstanding add" at bounding box center [827, 85] width 270 height 69
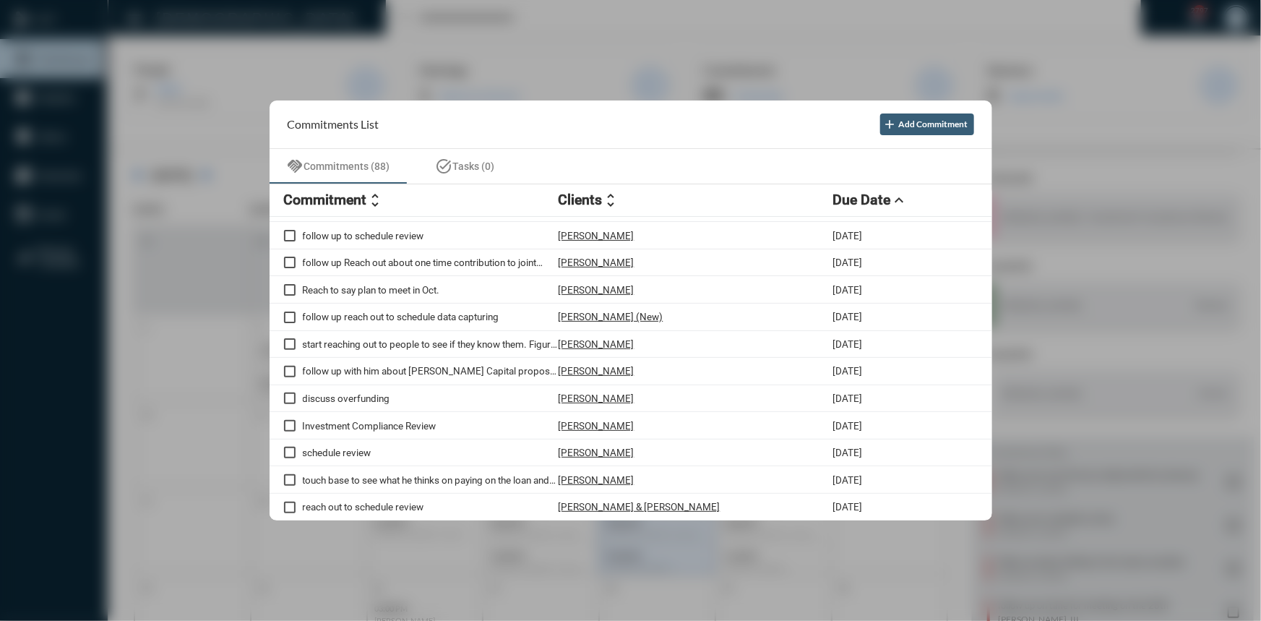
scroll to position [131, 0]
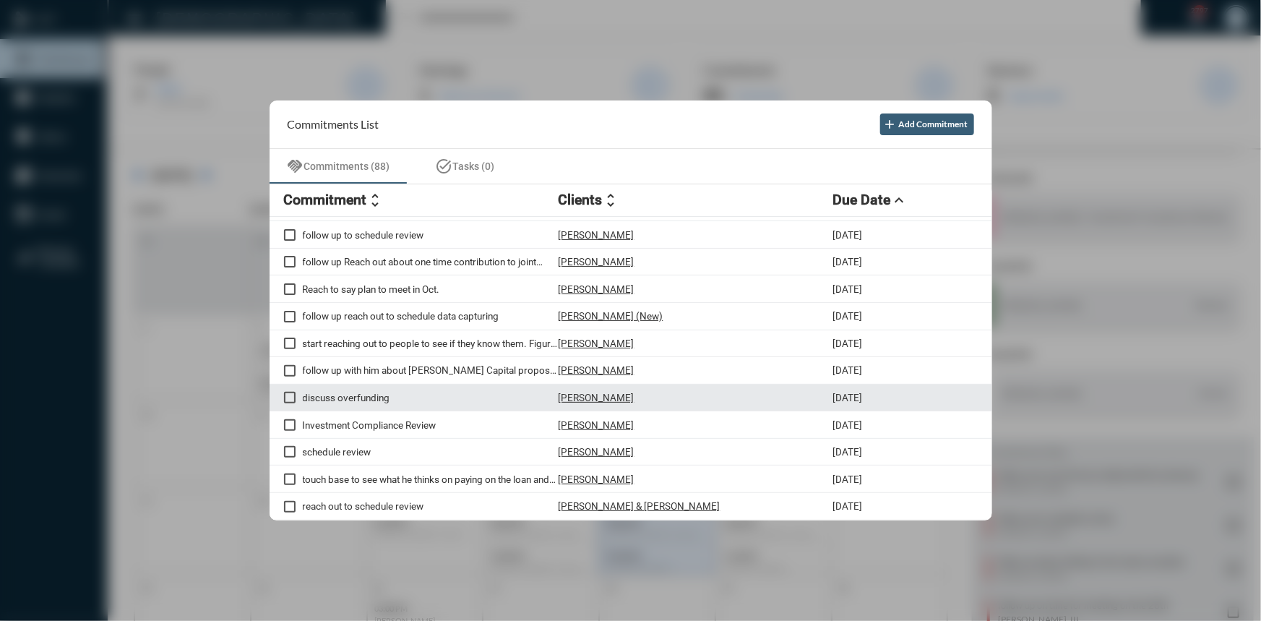
click at [290, 395] on mat-checkbox at bounding box center [290, 398] width 12 height 12
click at [291, 398] on span at bounding box center [290, 398] width 12 height 12
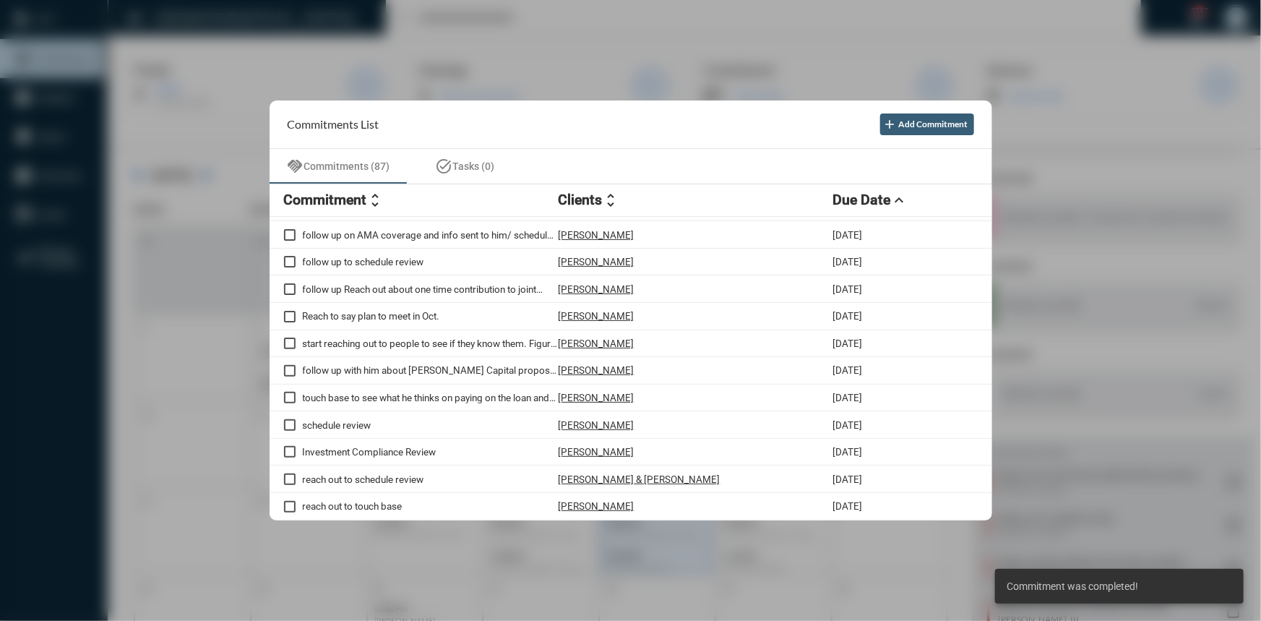
scroll to position [0, 0]
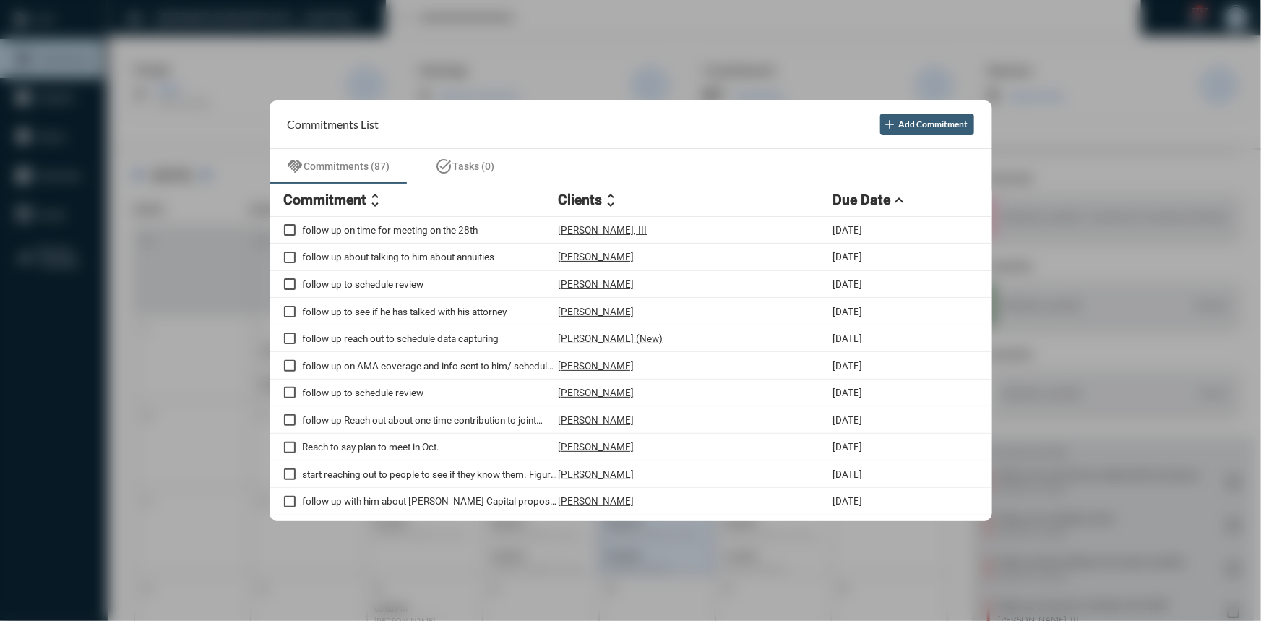
click at [263, 14] on div at bounding box center [630, 310] width 1261 height 621
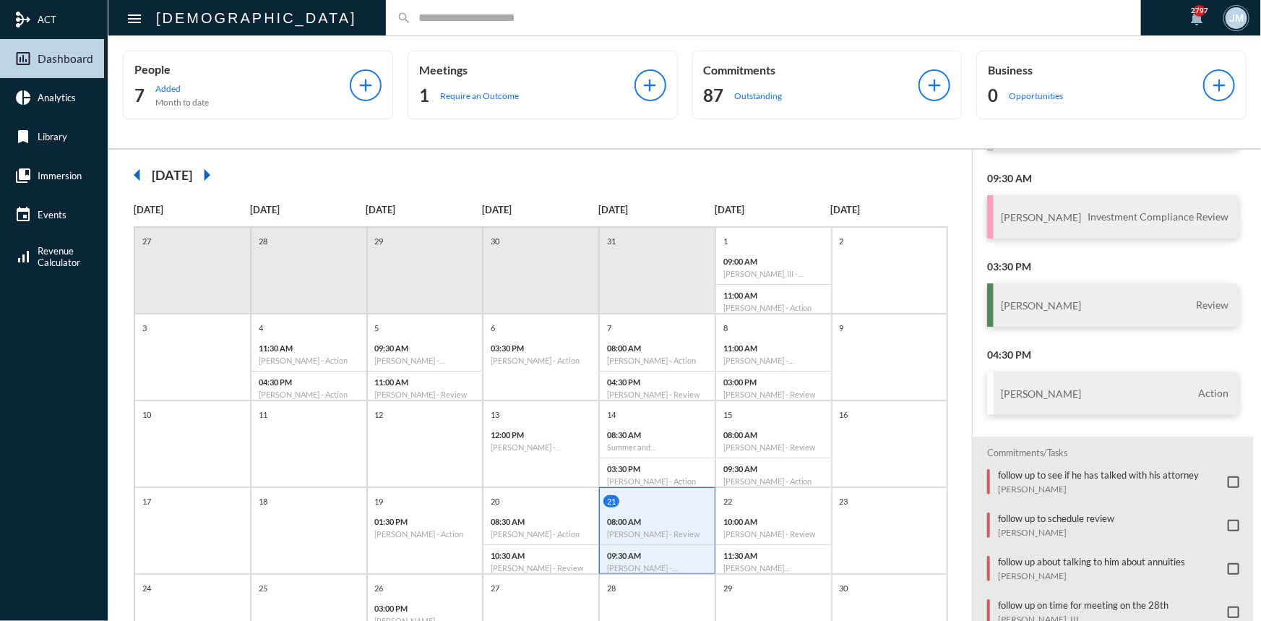
click at [426, 7] on div "search" at bounding box center [763, 17] width 755 height 35
click at [418, 12] on input "text" at bounding box center [770, 18] width 719 height 12
type input "****"
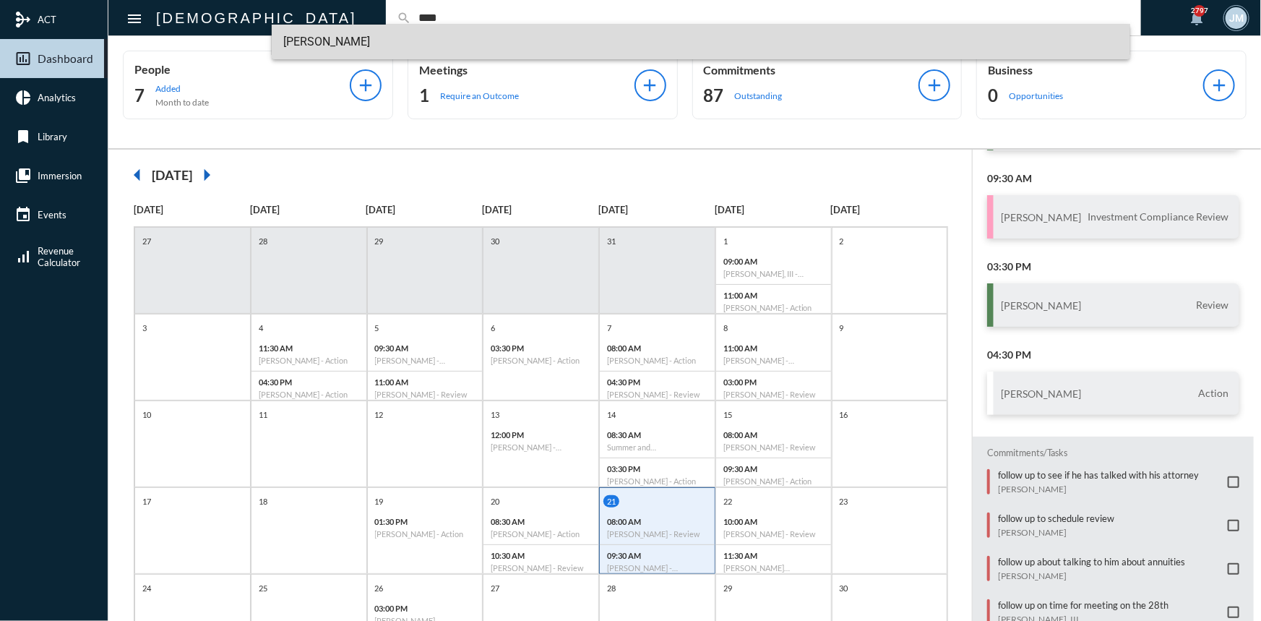
click at [419, 32] on span "Susan Lang" at bounding box center [700, 42] width 835 height 35
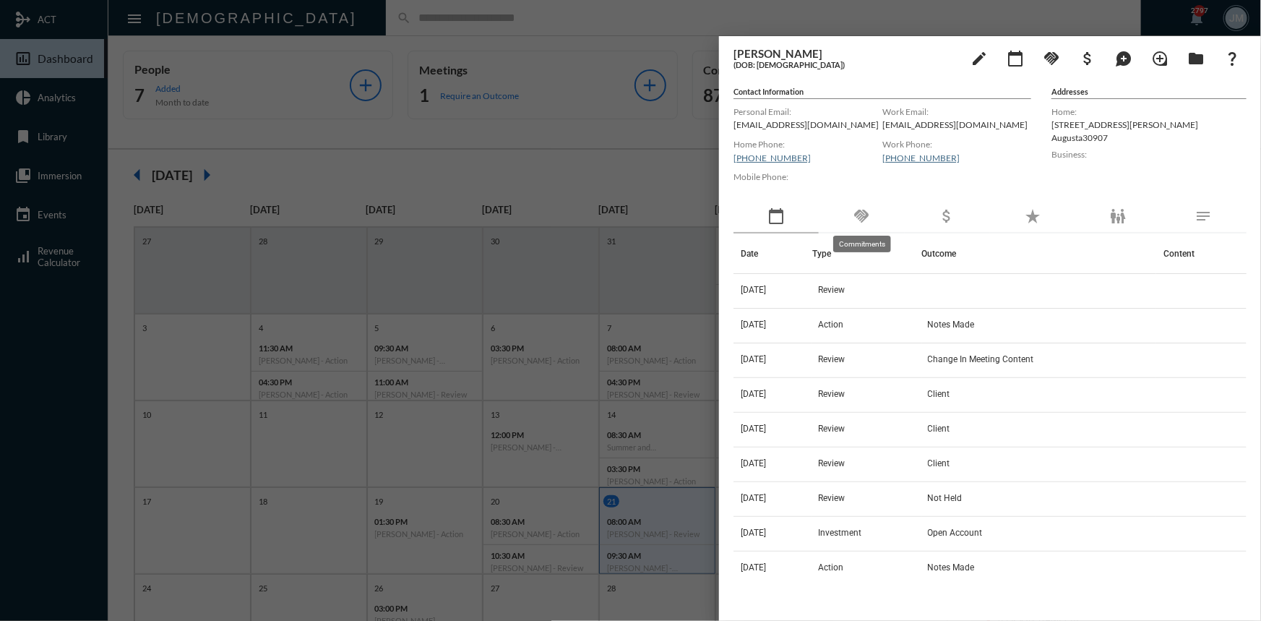
click at [860, 209] on mat-icon "handshake" at bounding box center [861, 215] width 17 height 17
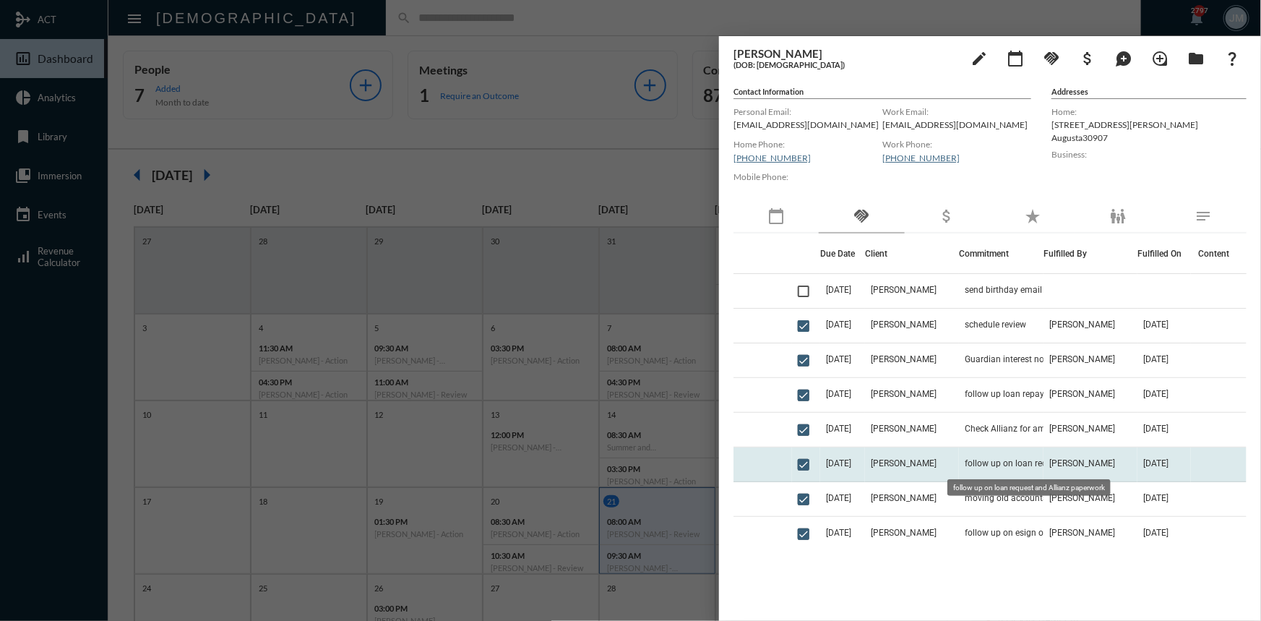
click at [965, 462] on span "follow up on loan request and Allianz paperwork" at bounding box center [1037, 463] width 145 height 10
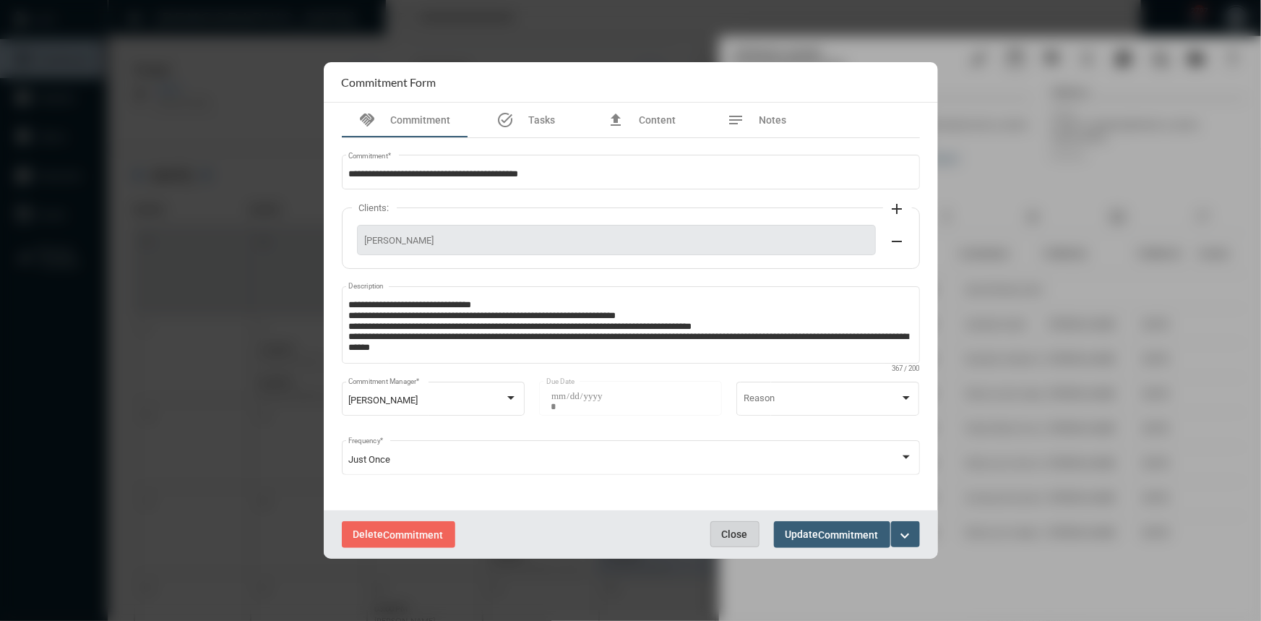
click at [733, 536] on span "Close" at bounding box center [735, 534] width 26 height 12
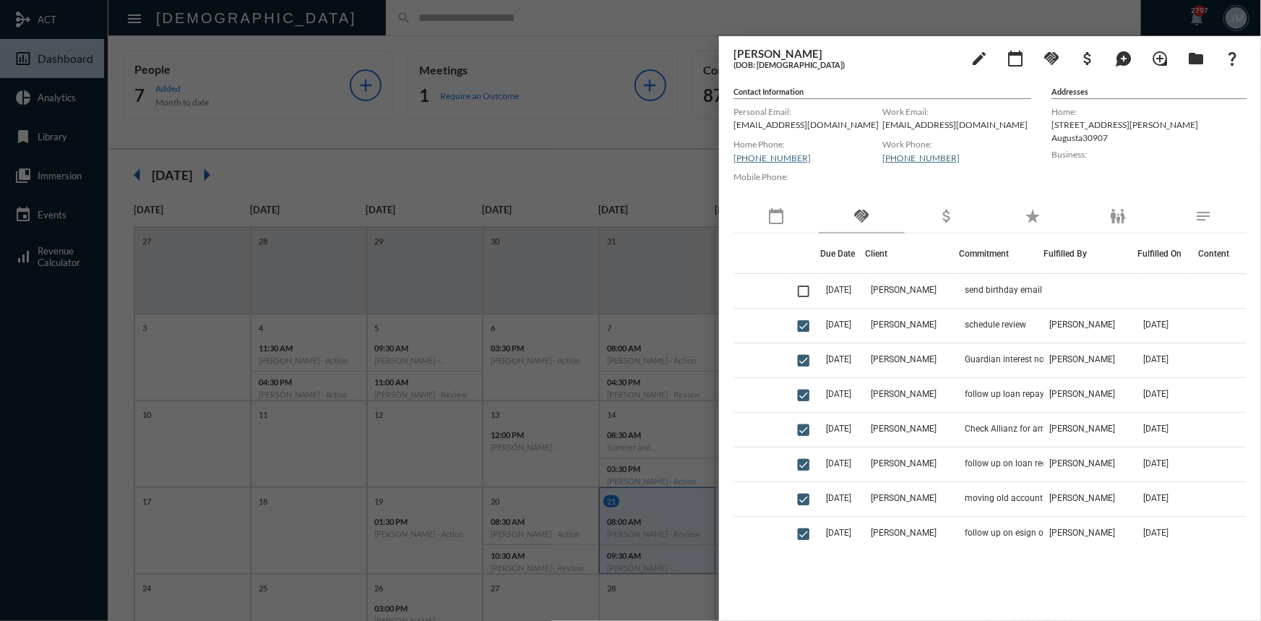
click at [533, 158] on div at bounding box center [630, 310] width 1261 height 621
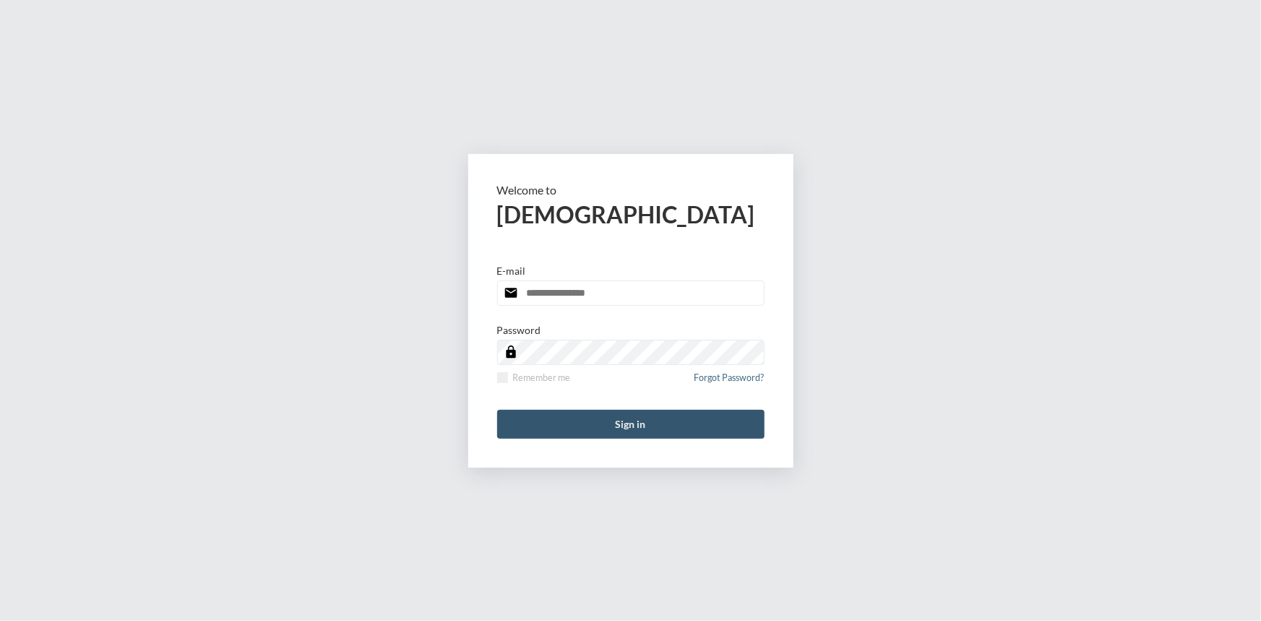
type input "**********"
click at [616, 420] on button "Sign in" at bounding box center [630, 424] width 267 height 29
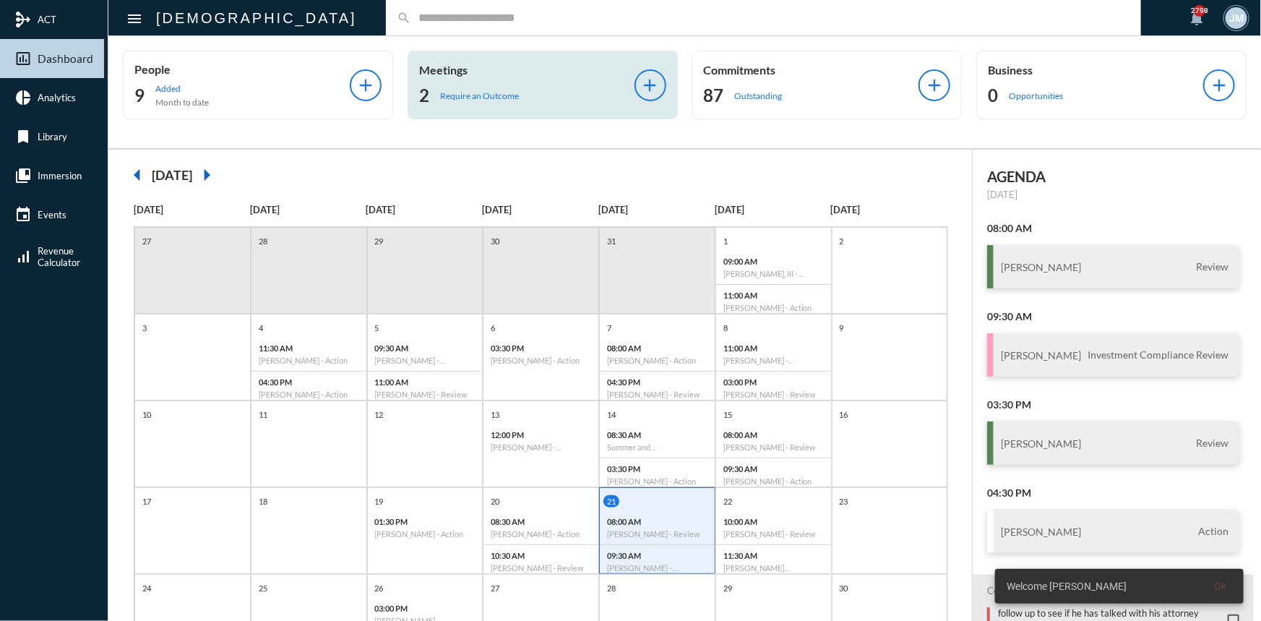
click at [439, 59] on div "Meetings 2 Require an Outcome add" at bounding box center [543, 85] width 270 height 69
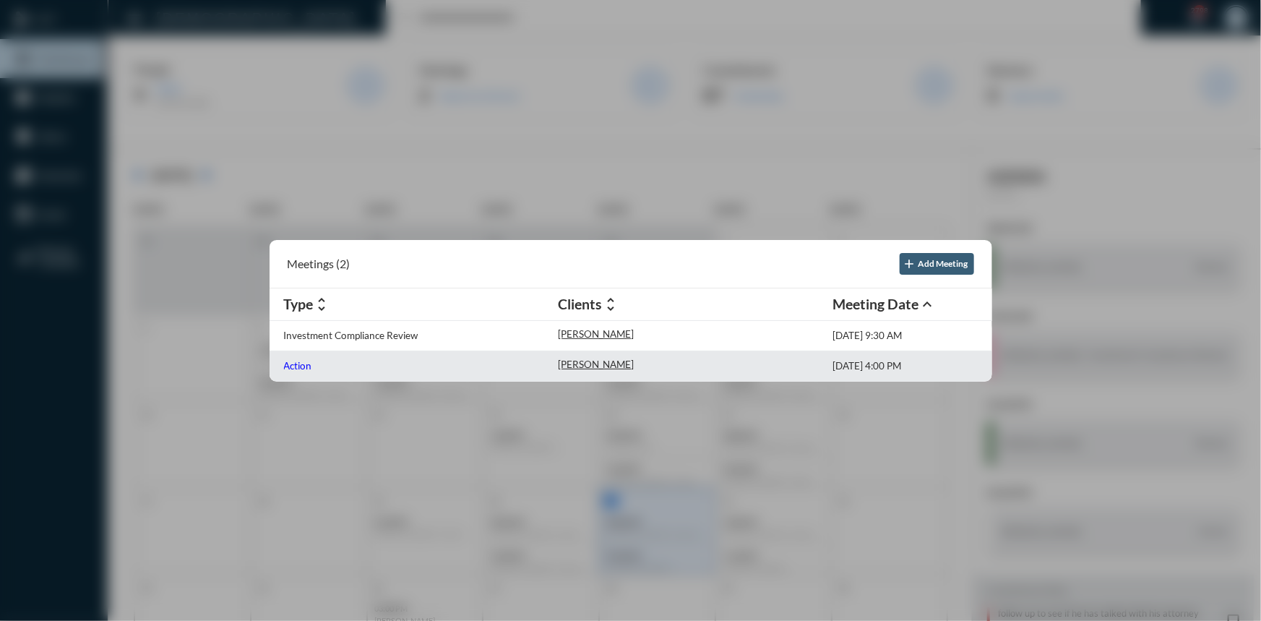
click at [297, 371] on p "Action" at bounding box center [298, 366] width 28 height 12
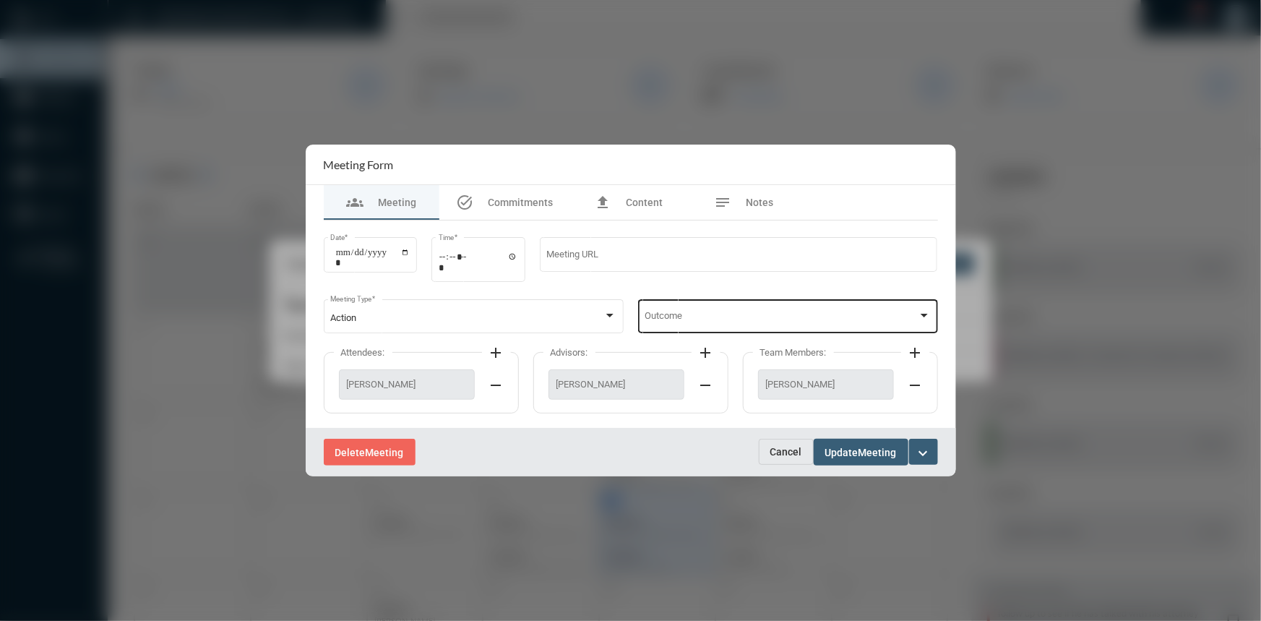
click at [934, 319] on div "Outcome" at bounding box center [788, 314] width 300 height 37
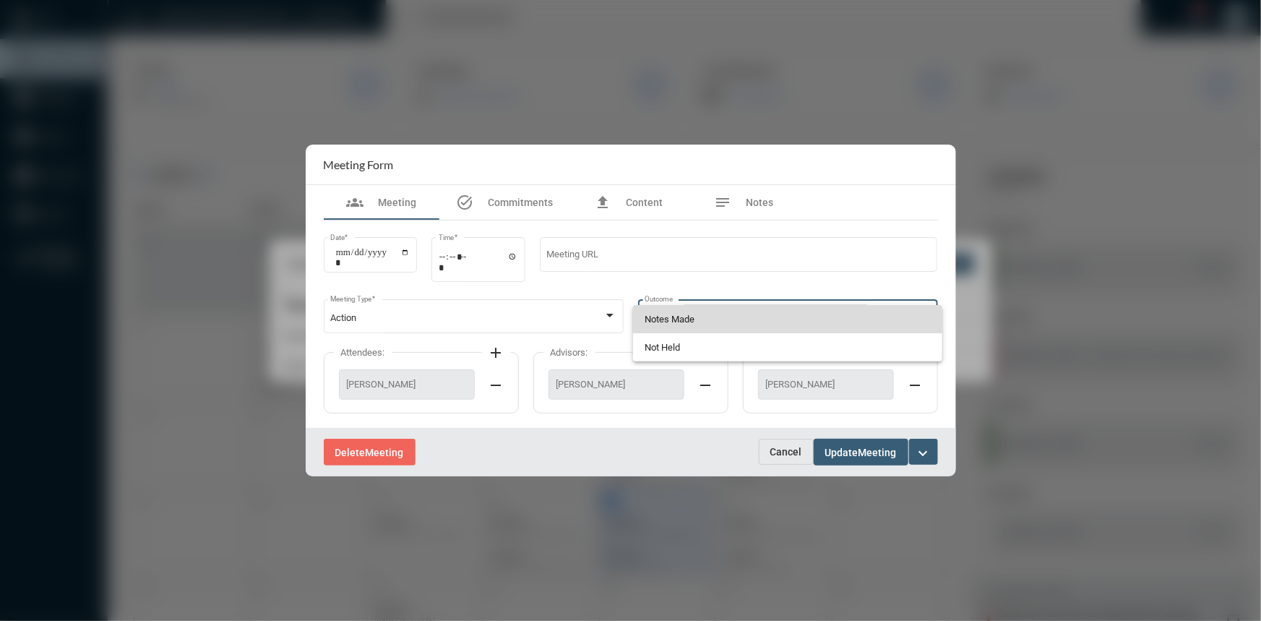
click at [721, 317] on span "Notes Made" at bounding box center [788, 319] width 286 height 28
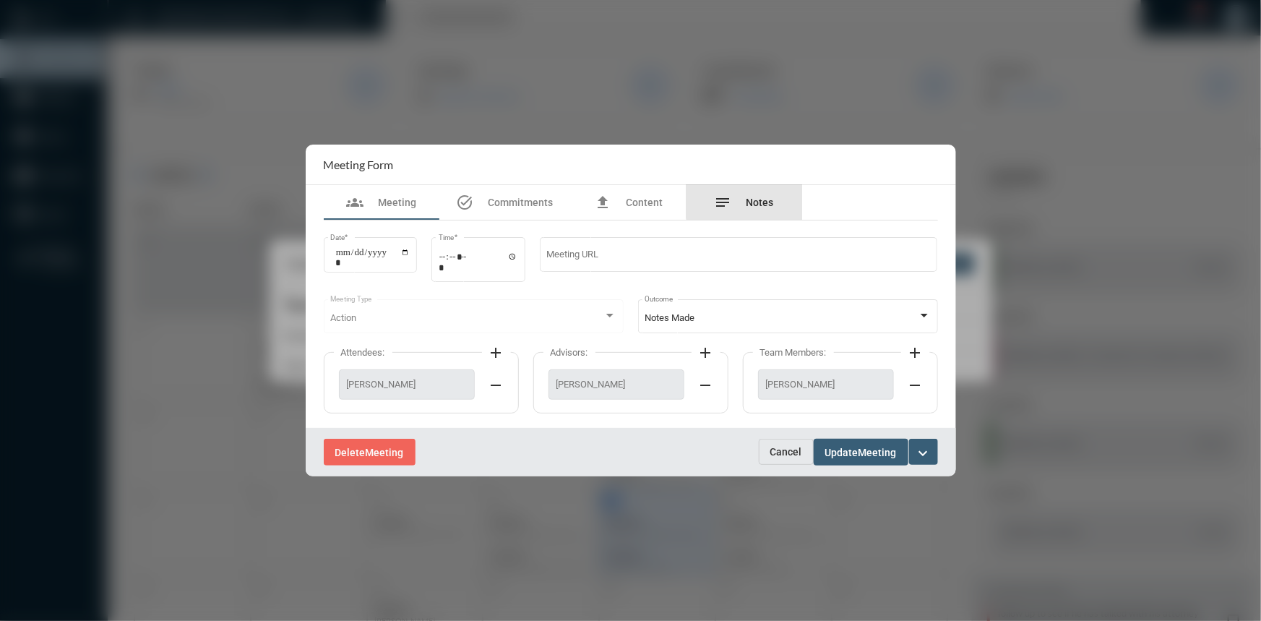
click at [757, 197] on span "Notes" at bounding box center [760, 203] width 27 height 12
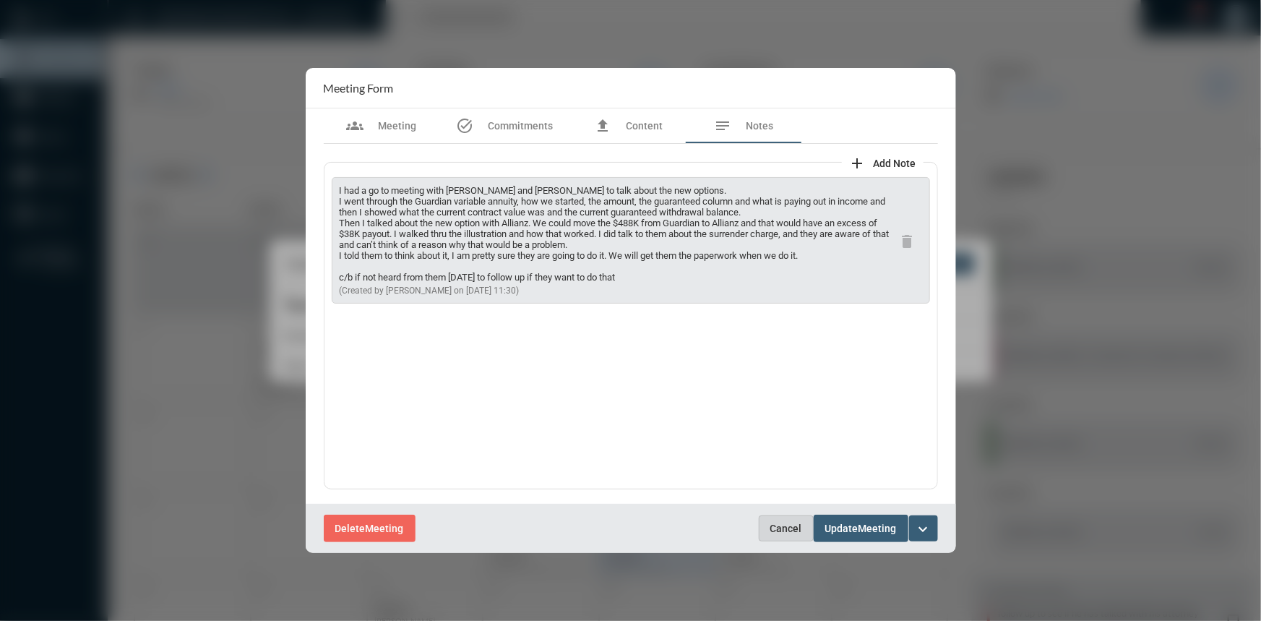
drag, startPoint x: 783, startPoint y: 528, endPoint x: 809, endPoint y: 509, distance: 32.1
click at [784, 528] on span "Cancel" at bounding box center [786, 529] width 32 height 12
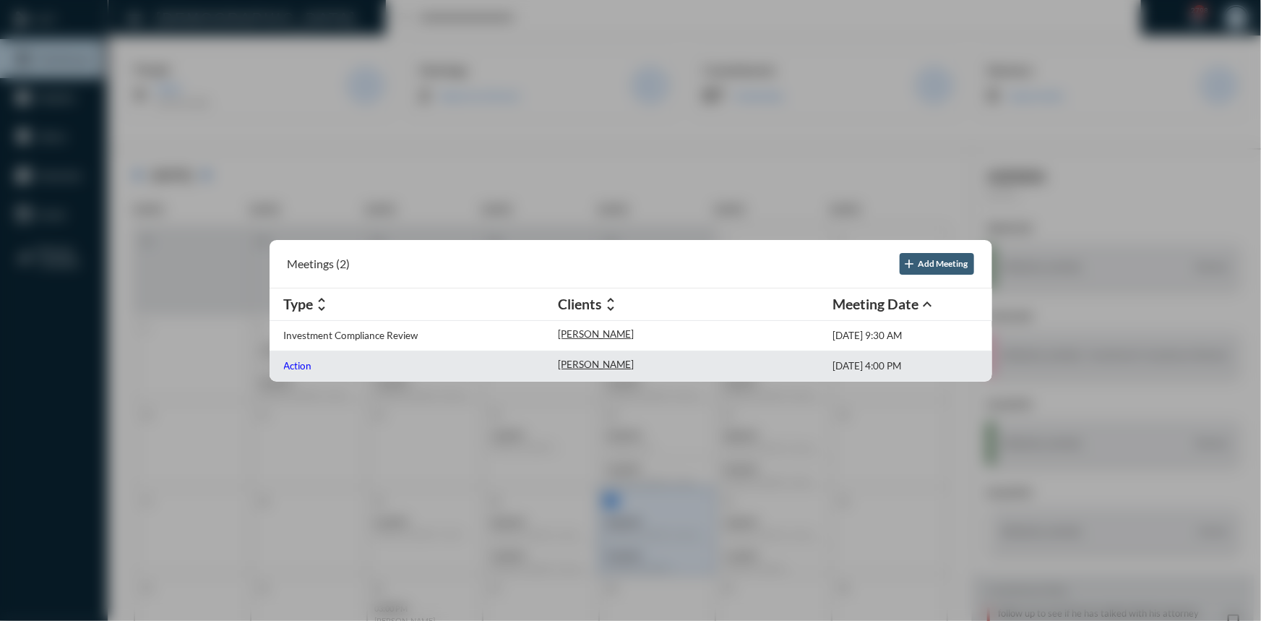
click at [310, 364] on p "Action" at bounding box center [298, 366] width 28 height 12
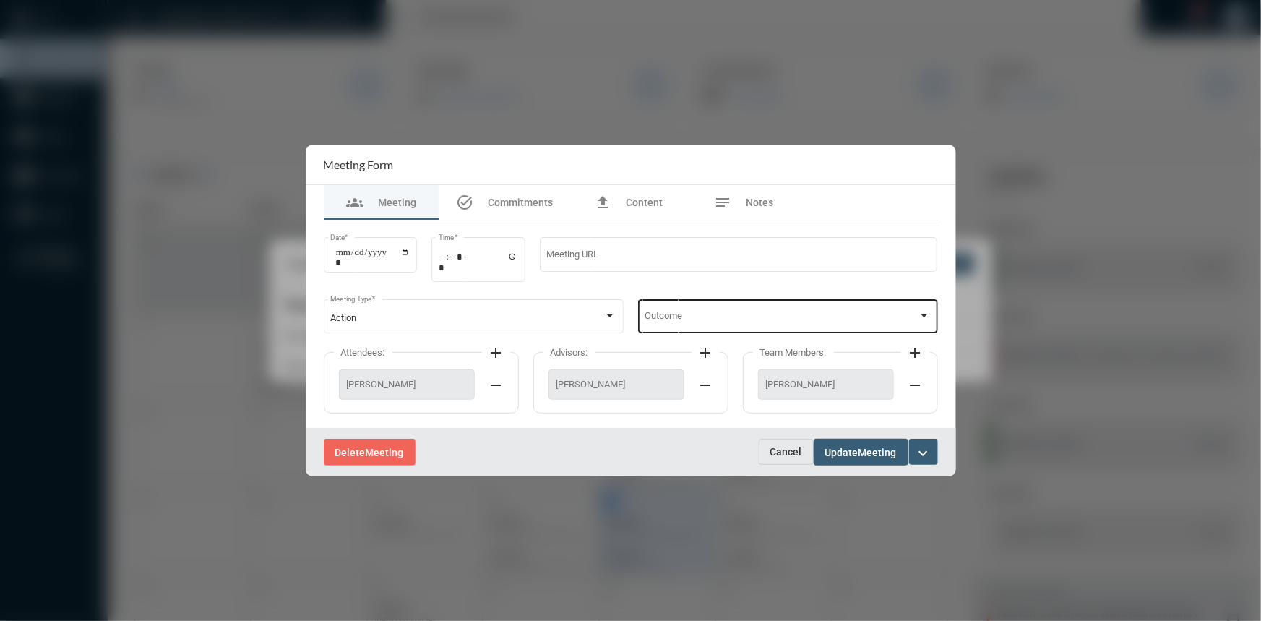
click at [932, 316] on div "Outcome" at bounding box center [788, 314] width 300 height 37
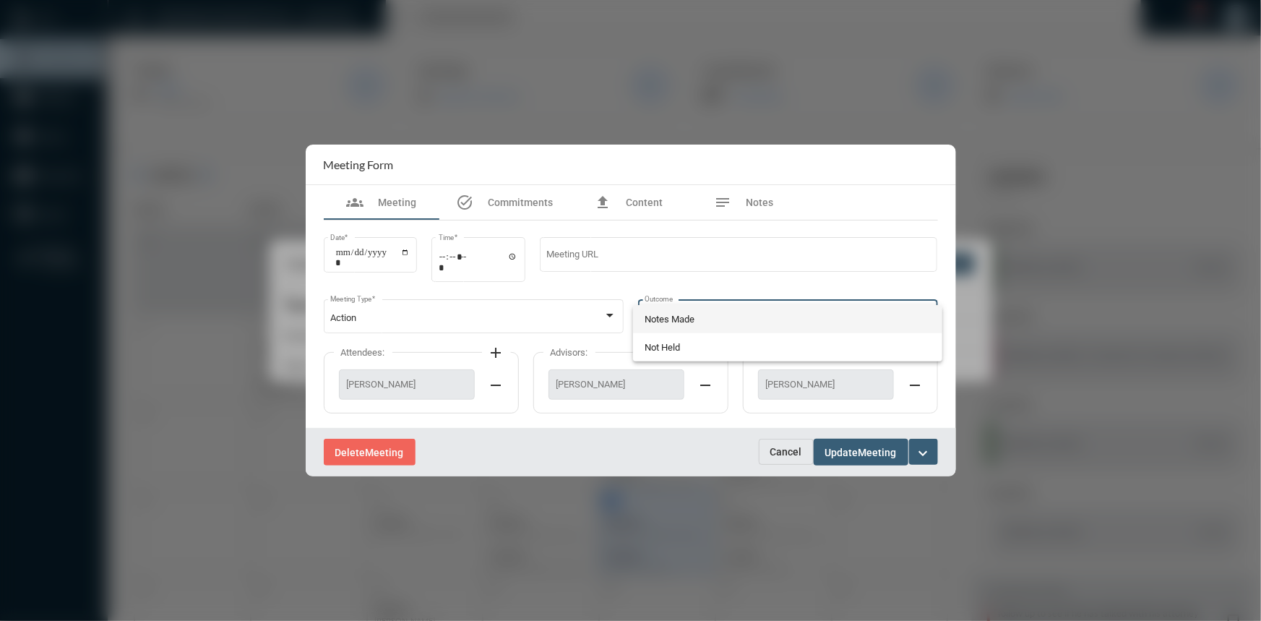
click at [679, 316] on span "Notes Made" at bounding box center [788, 319] width 286 height 28
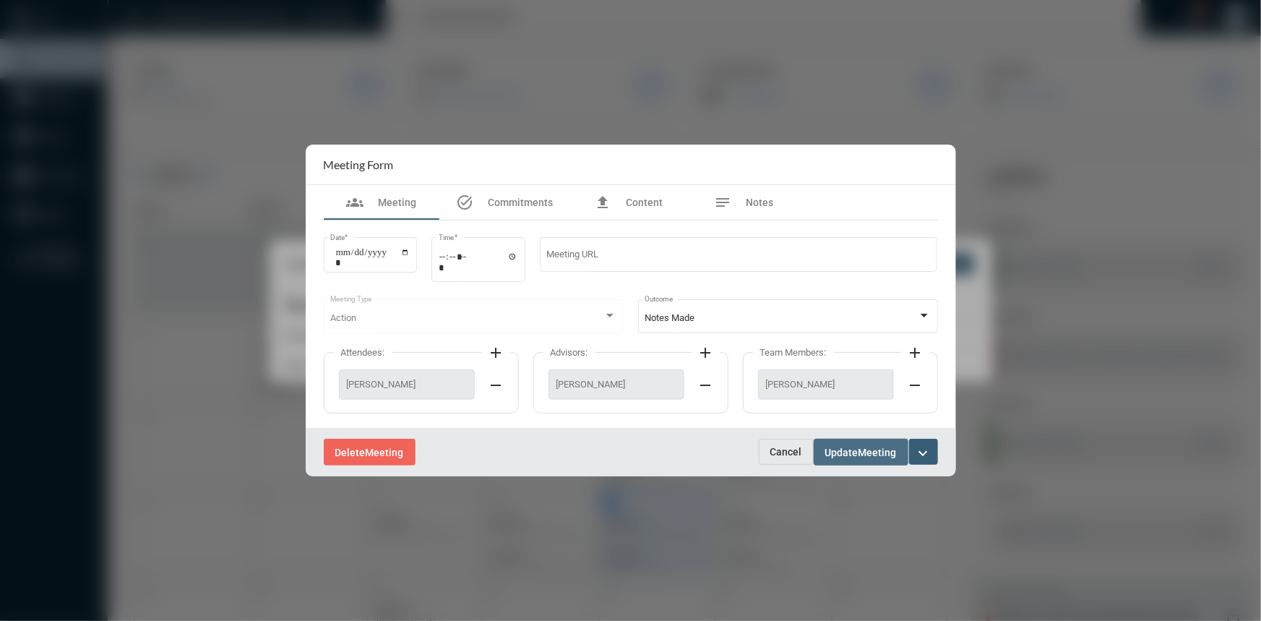
click at [859, 447] on span "Meeting" at bounding box center [878, 453] width 38 height 12
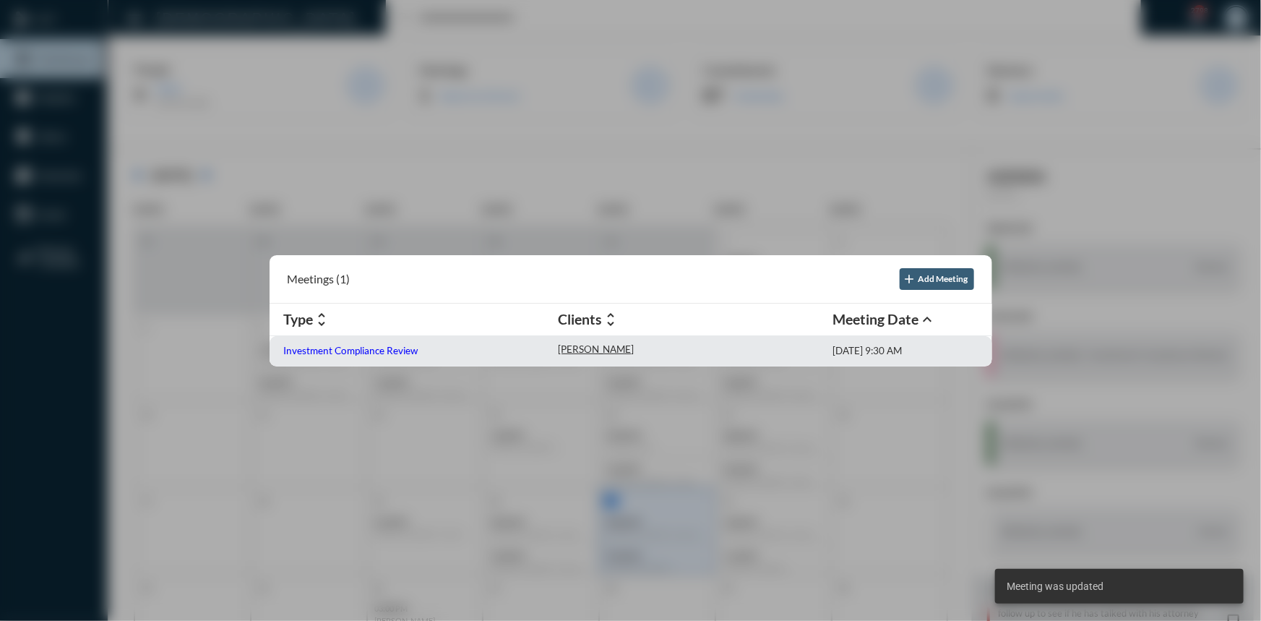
click at [324, 351] on p "Investment Compliance Review" at bounding box center [351, 351] width 134 height 12
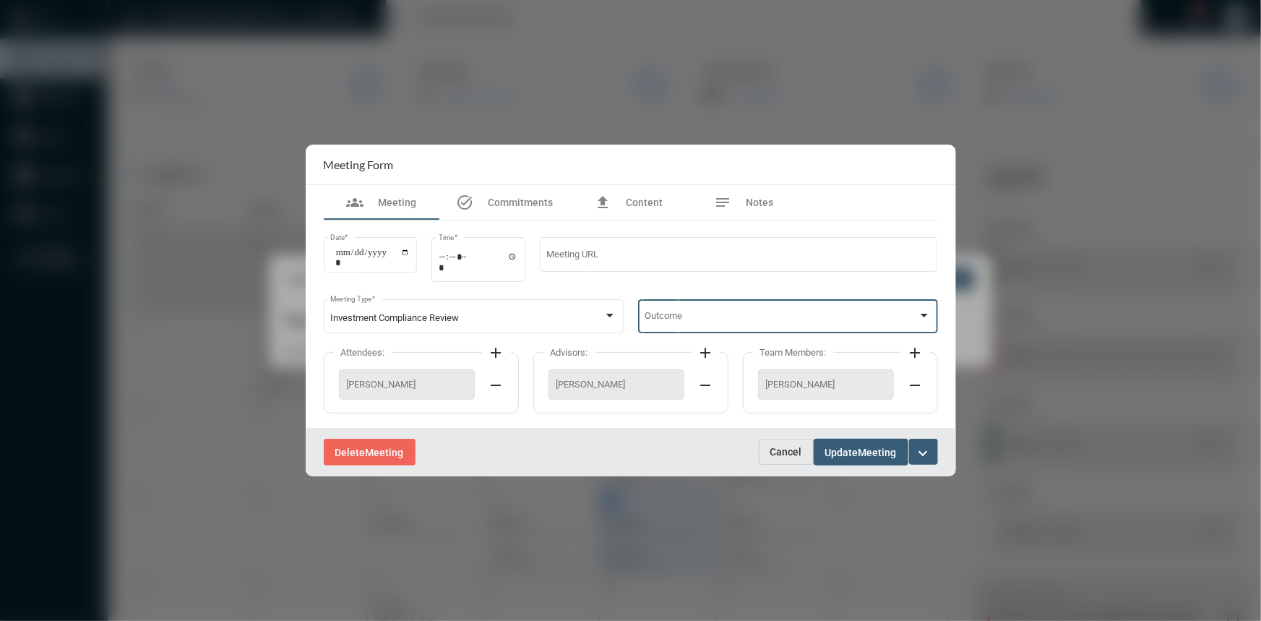
click at [923, 314] on div at bounding box center [924, 316] width 7 height 4
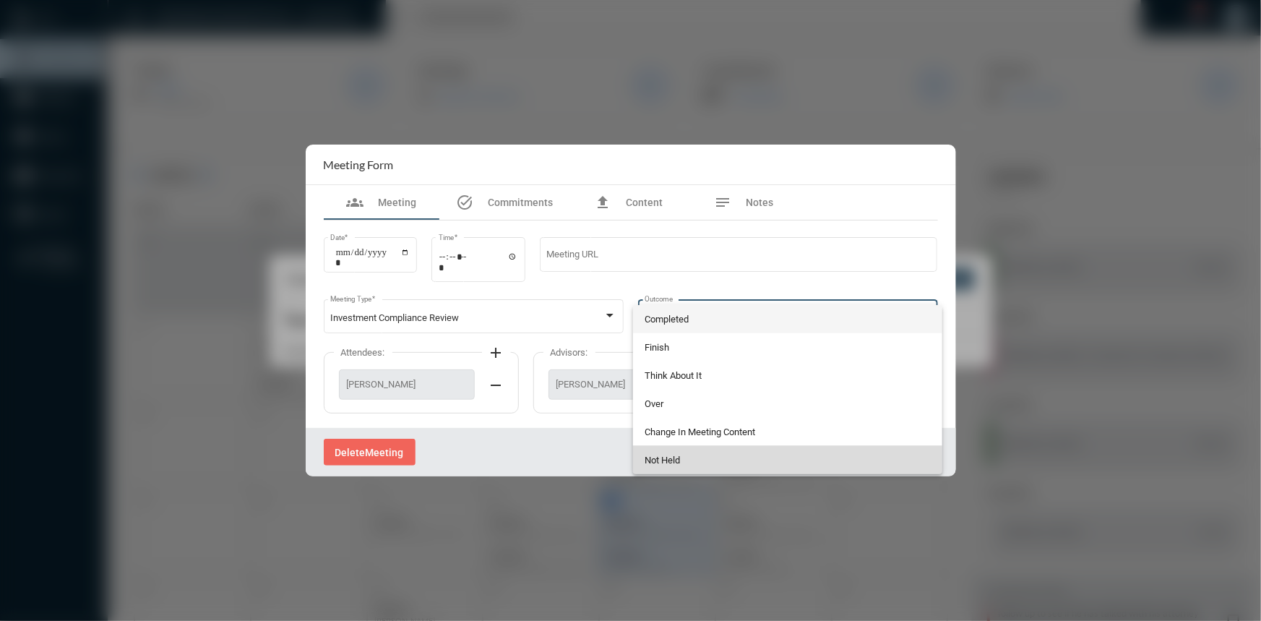
click at [682, 459] on span "Not Held" at bounding box center [788, 460] width 286 height 28
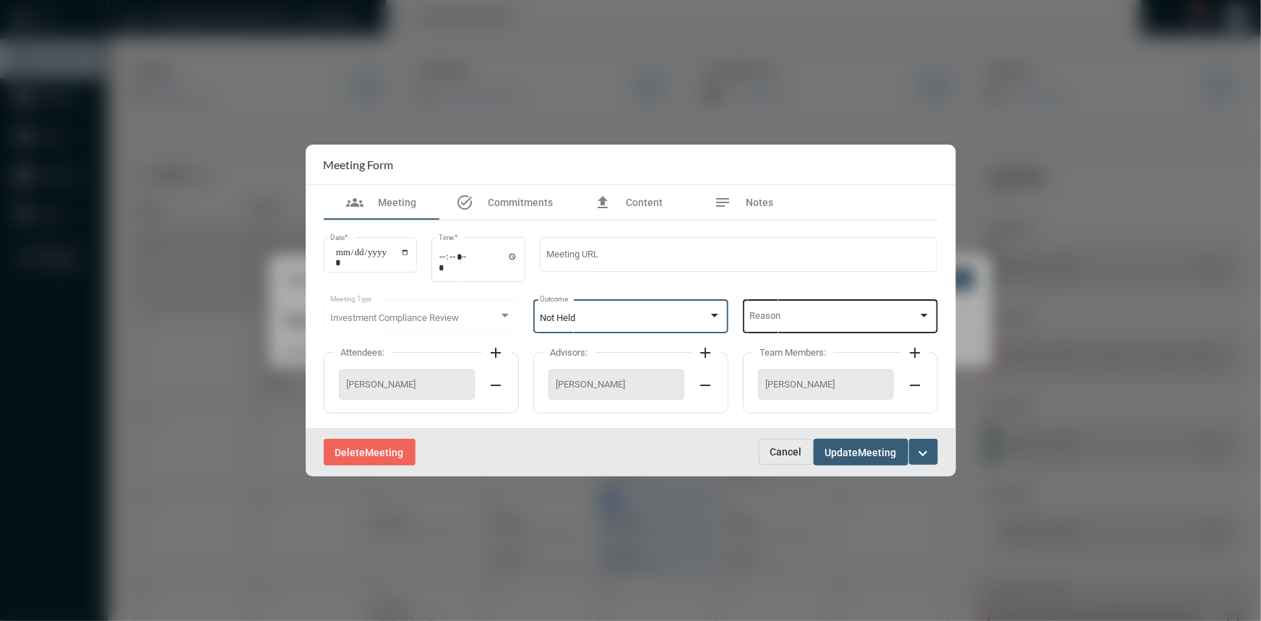
click at [926, 310] on div at bounding box center [924, 316] width 13 height 12
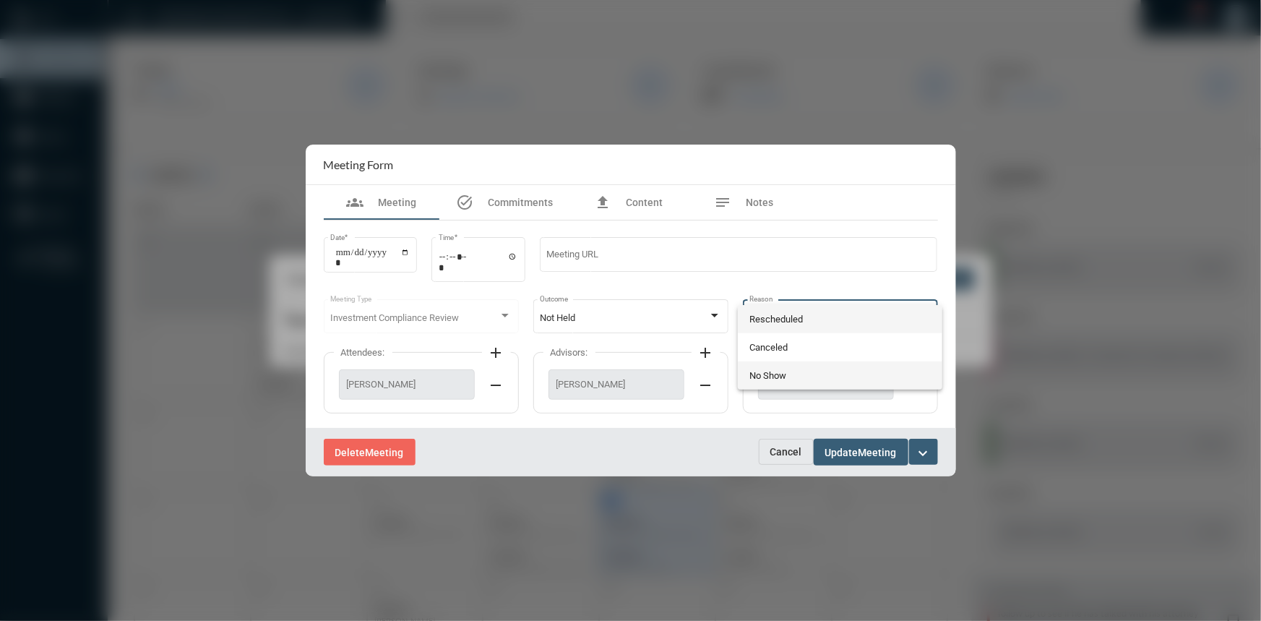
click at [770, 378] on span "No Show" at bounding box center [839, 375] width 181 height 28
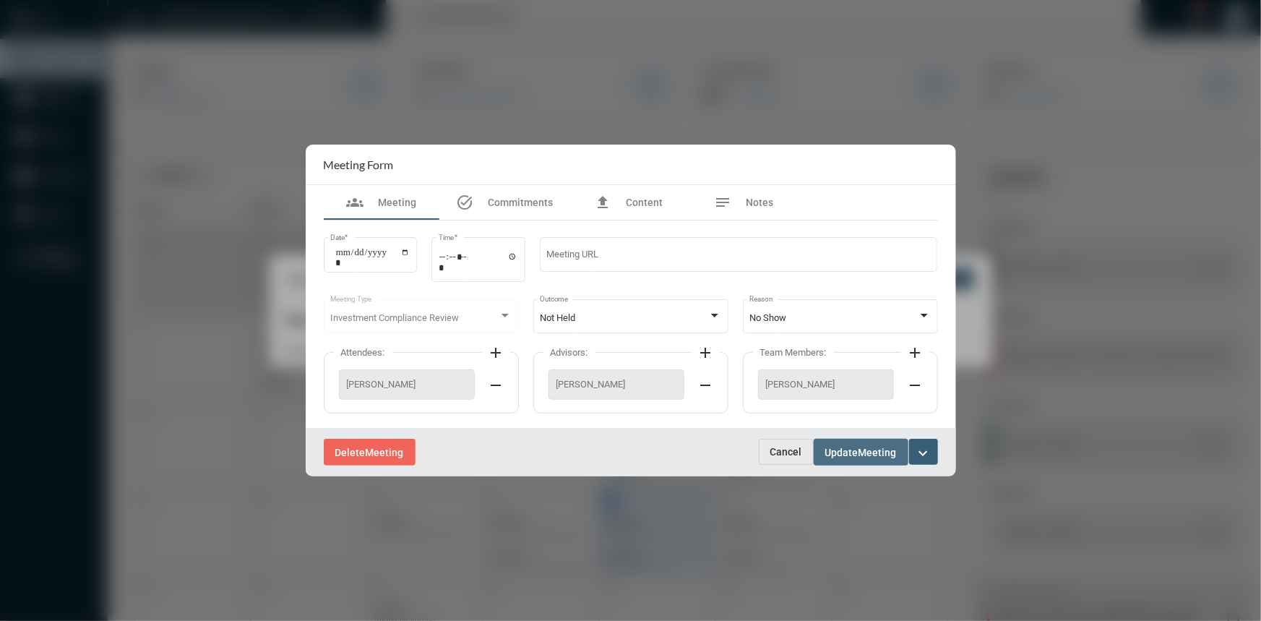
click at [846, 457] on span "Update" at bounding box center [841, 453] width 33 height 12
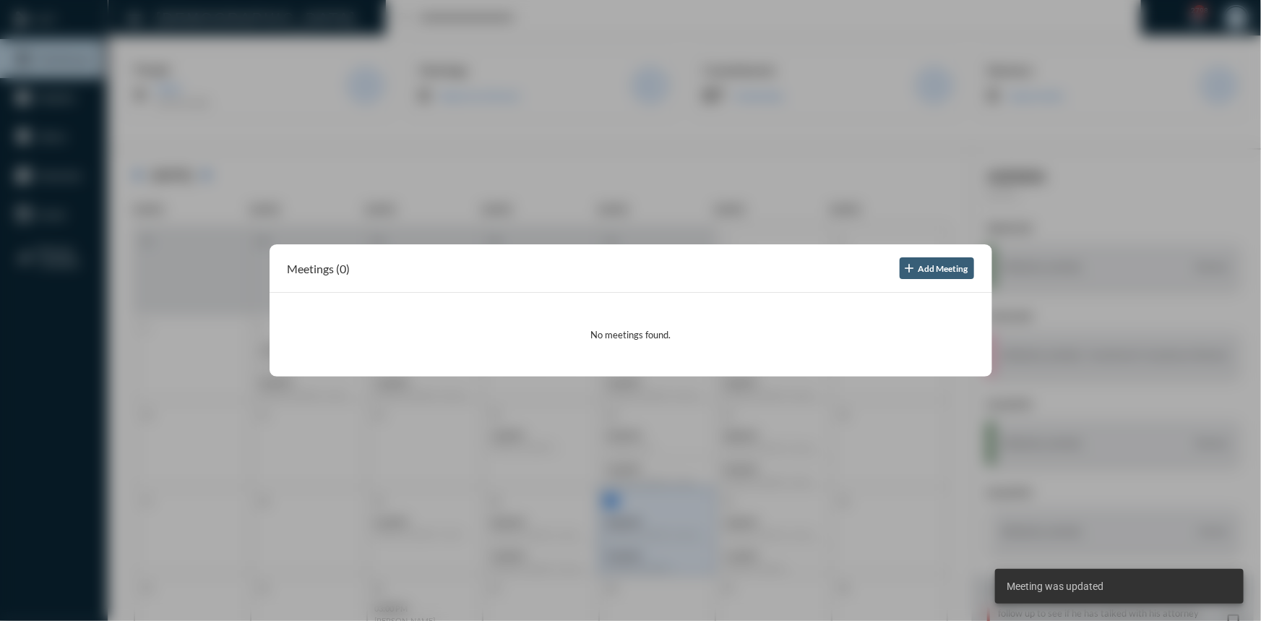
click at [973, 130] on div at bounding box center [630, 310] width 1261 height 621
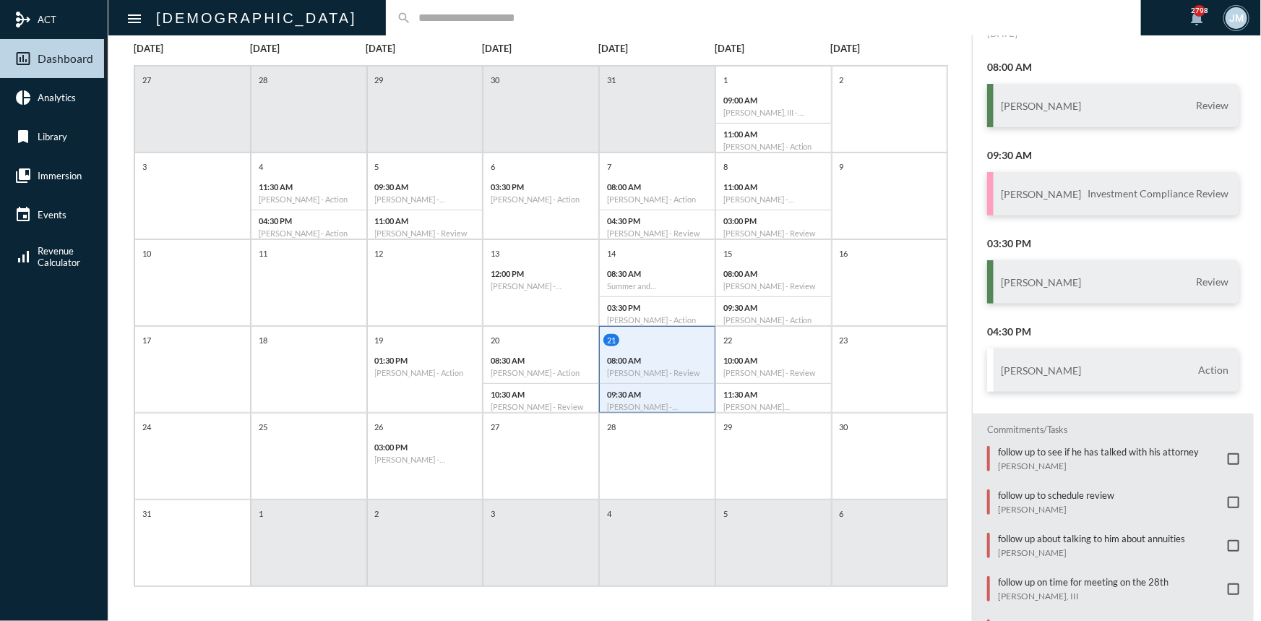
click at [386, 25] on div "search" at bounding box center [763, 17] width 755 height 35
click at [411, 21] on input "text" at bounding box center [770, 18] width 719 height 12
type input "******"
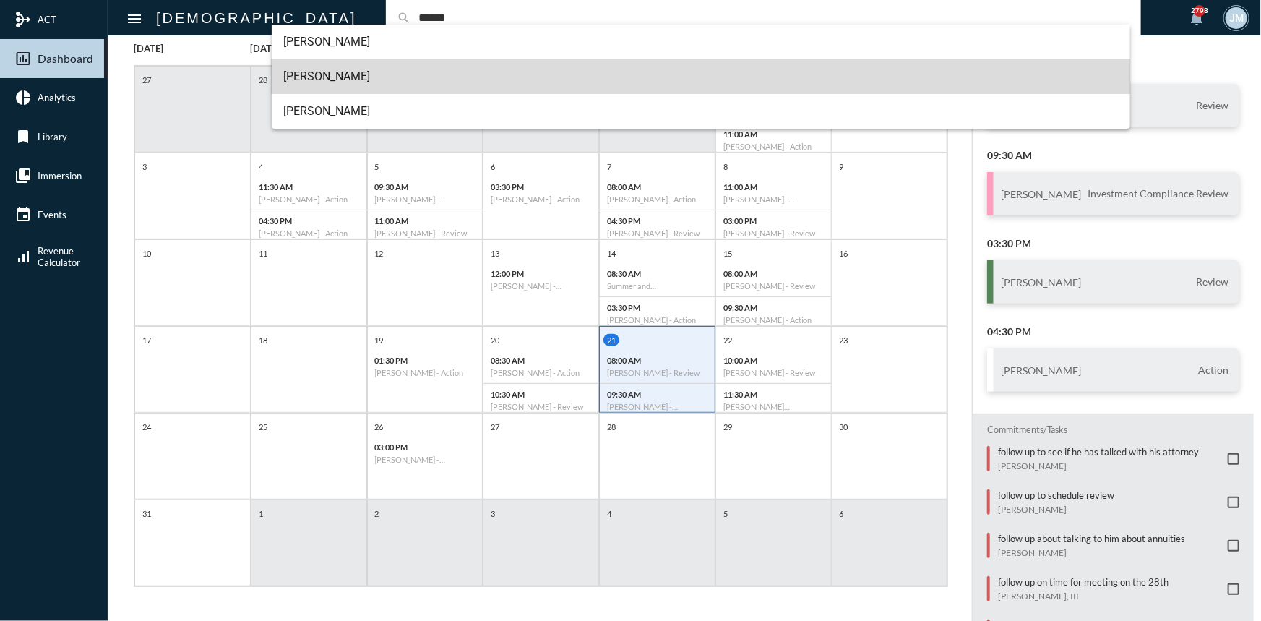
click at [337, 72] on span "[PERSON_NAME]" at bounding box center [700, 76] width 835 height 35
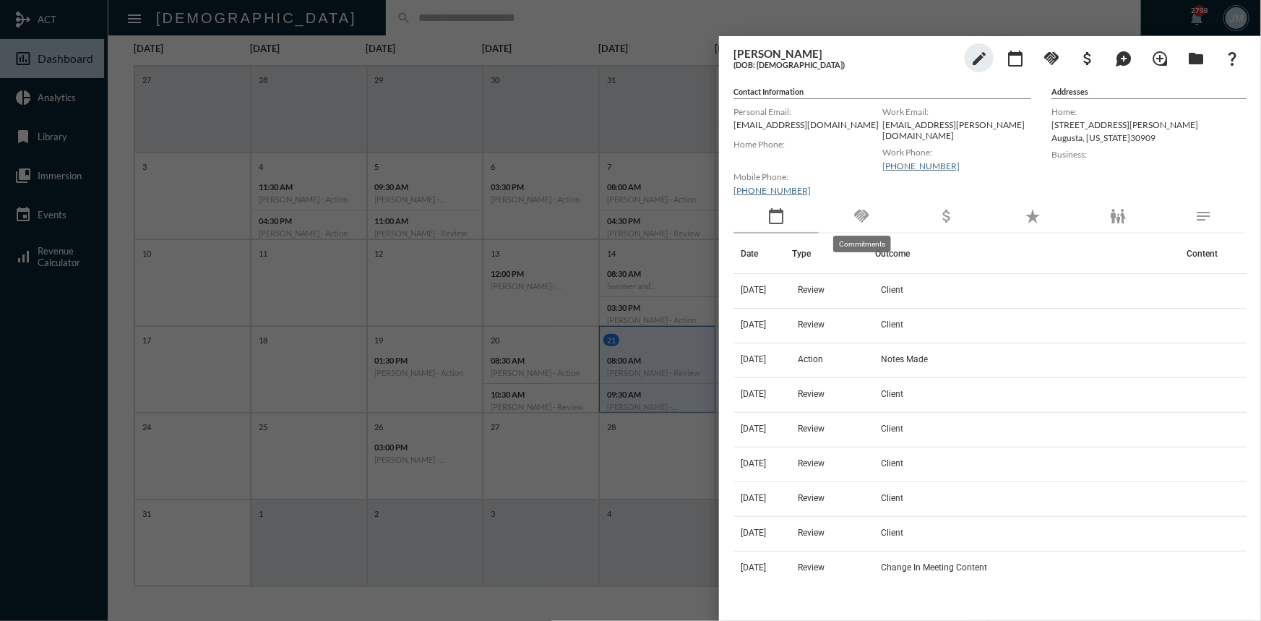
click at [867, 215] on mat-icon "handshake" at bounding box center [861, 215] width 17 height 17
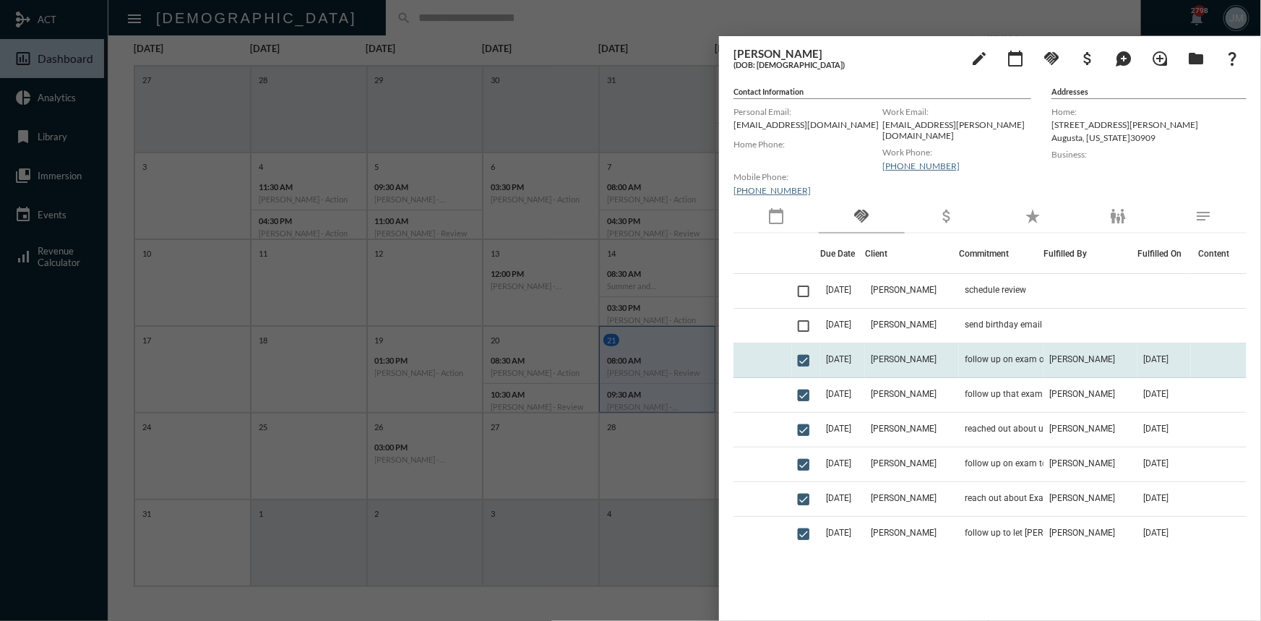
click at [920, 353] on td "[PERSON_NAME]" at bounding box center [912, 360] width 94 height 35
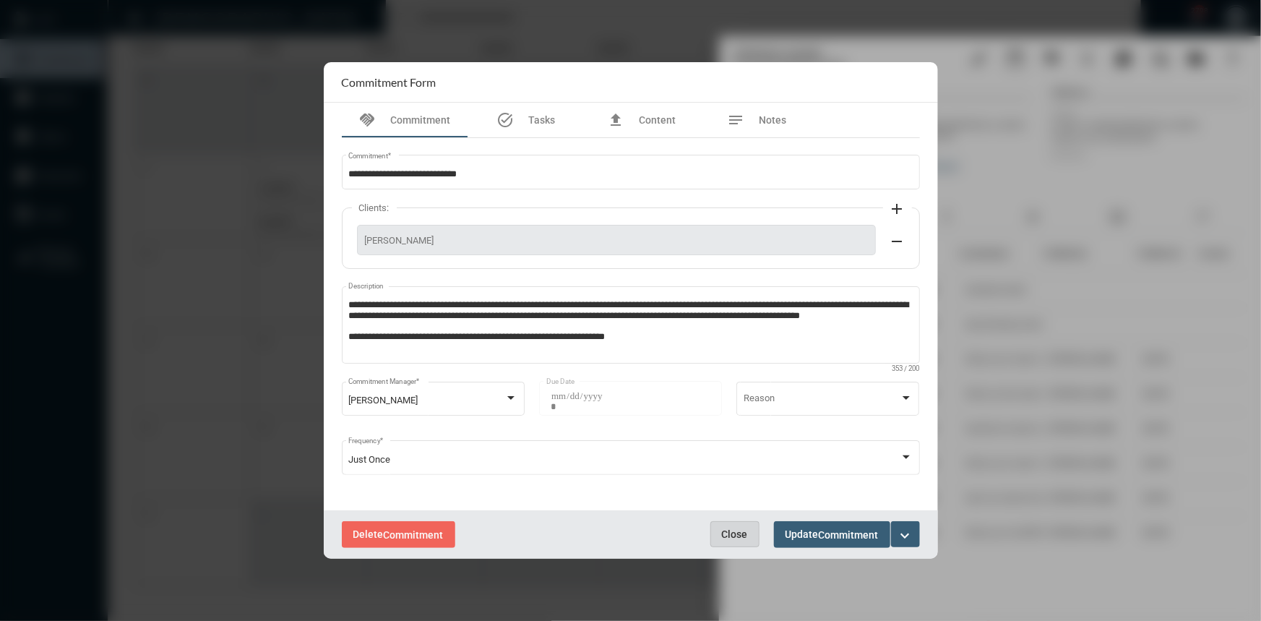
click at [734, 536] on span "Close" at bounding box center [735, 534] width 26 height 12
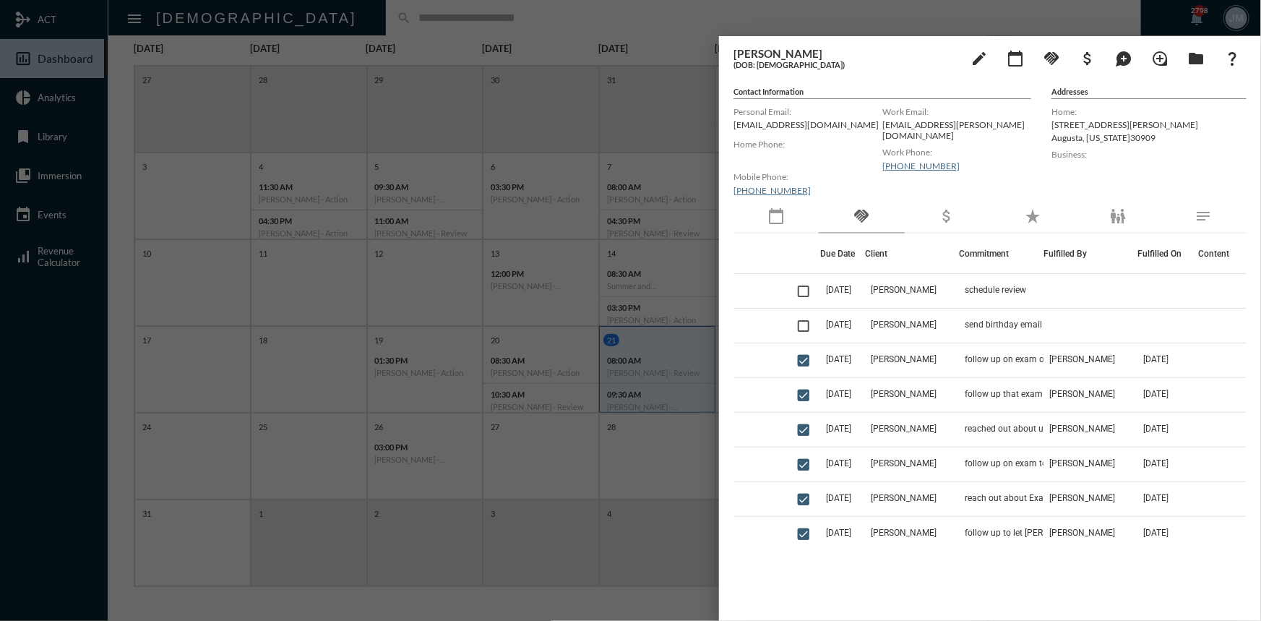
click at [593, 82] on div at bounding box center [630, 310] width 1261 height 621
